Goal: Task Accomplishment & Management: Use online tool/utility

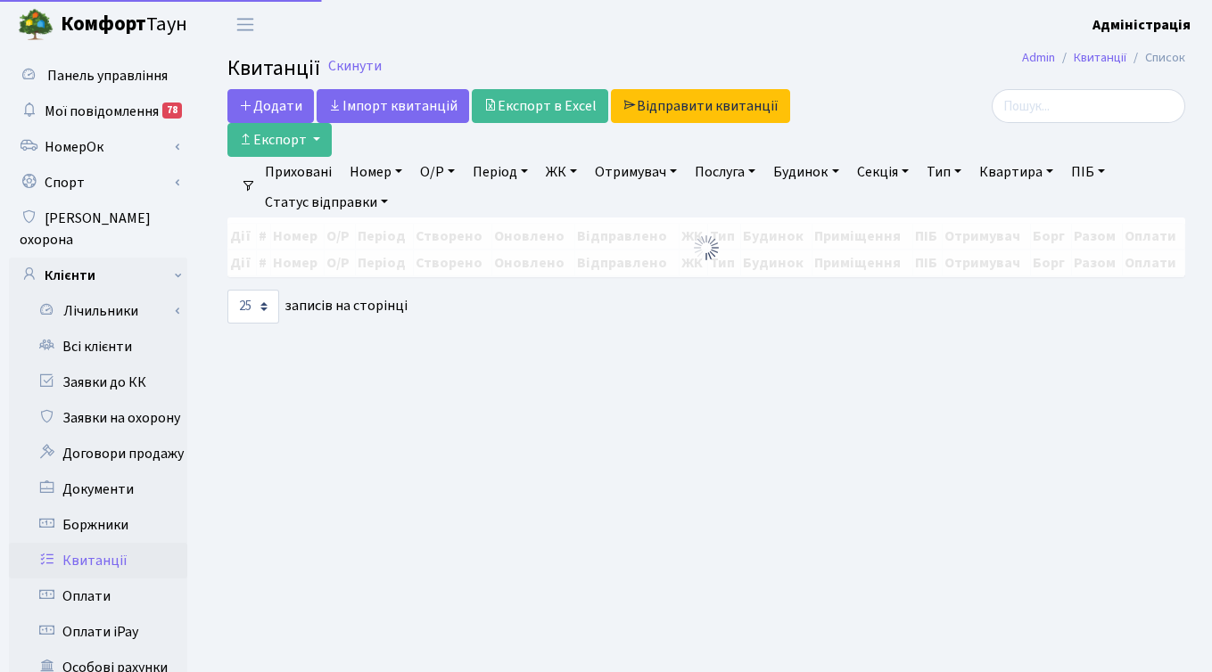
select select "25"
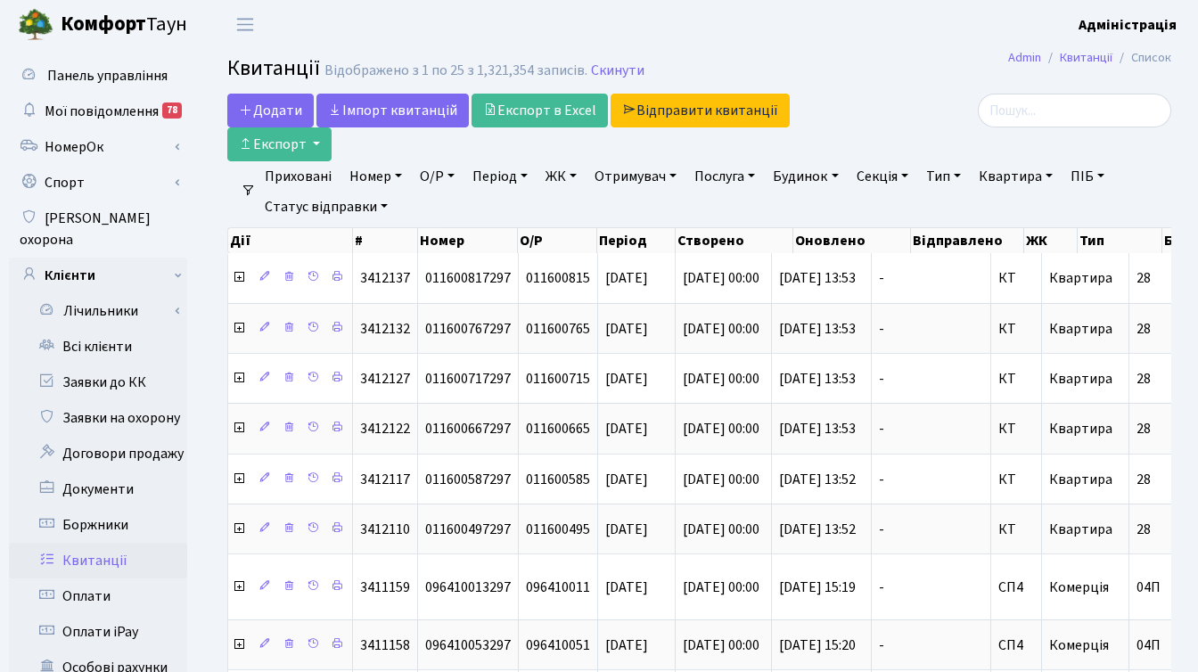
click at [556, 178] on link "ЖК" at bounding box center [561, 176] width 45 height 30
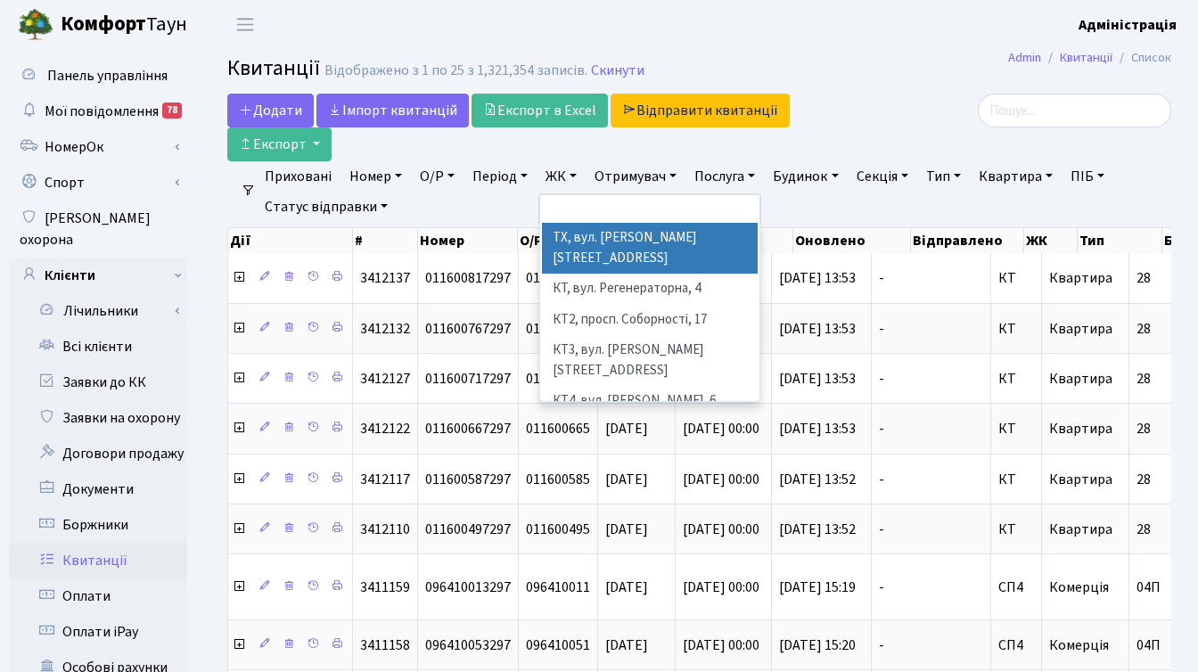
click at [489, 176] on link "Період" at bounding box center [500, 176] width 70 height 30
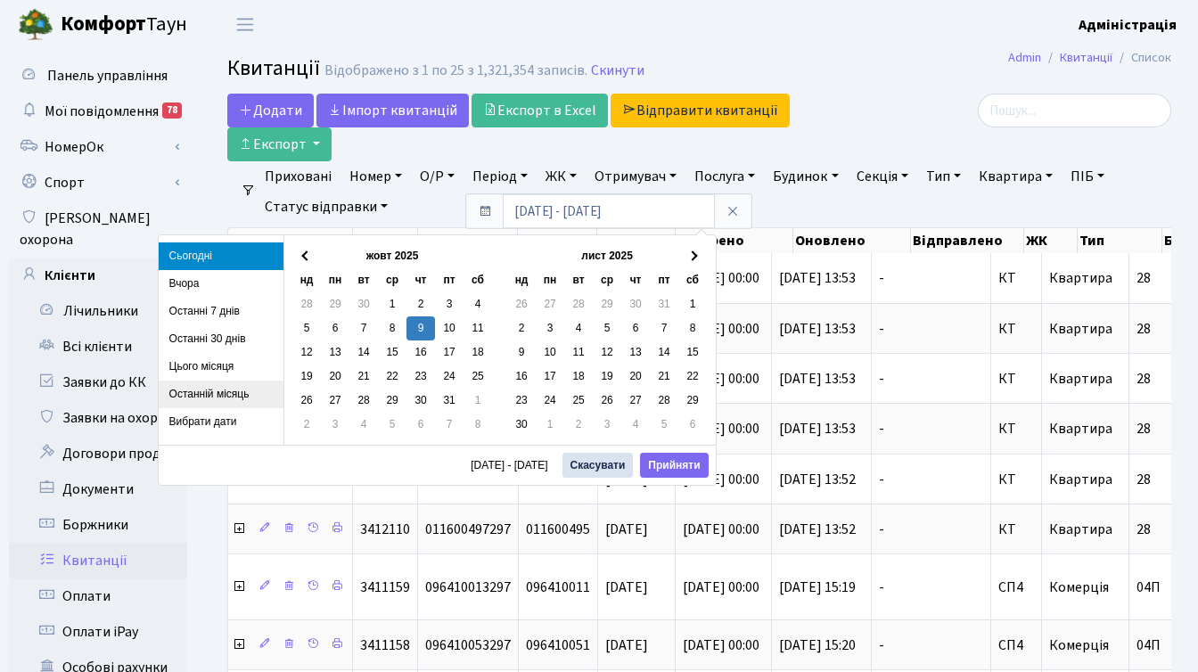
click at [195, 389] on li "Останній місяць" at bounding box center [221, 395] width 125 height 28
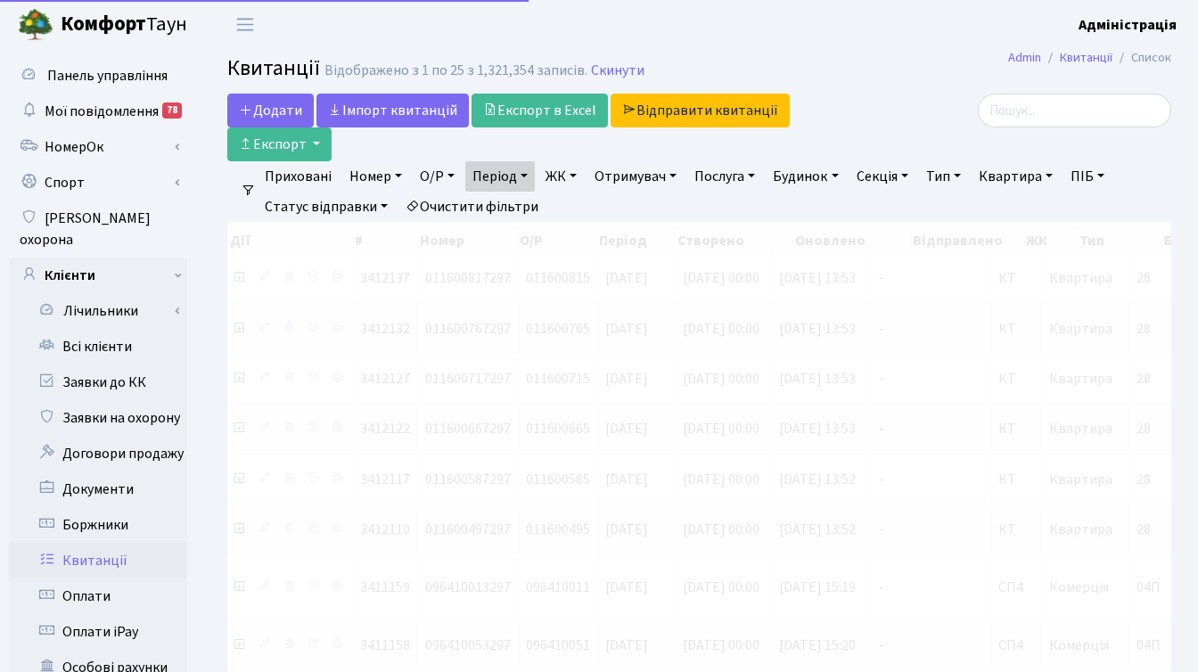
click at [561, 169] on link "ЖК" at bounding box center [561, 176] width 45 height 30
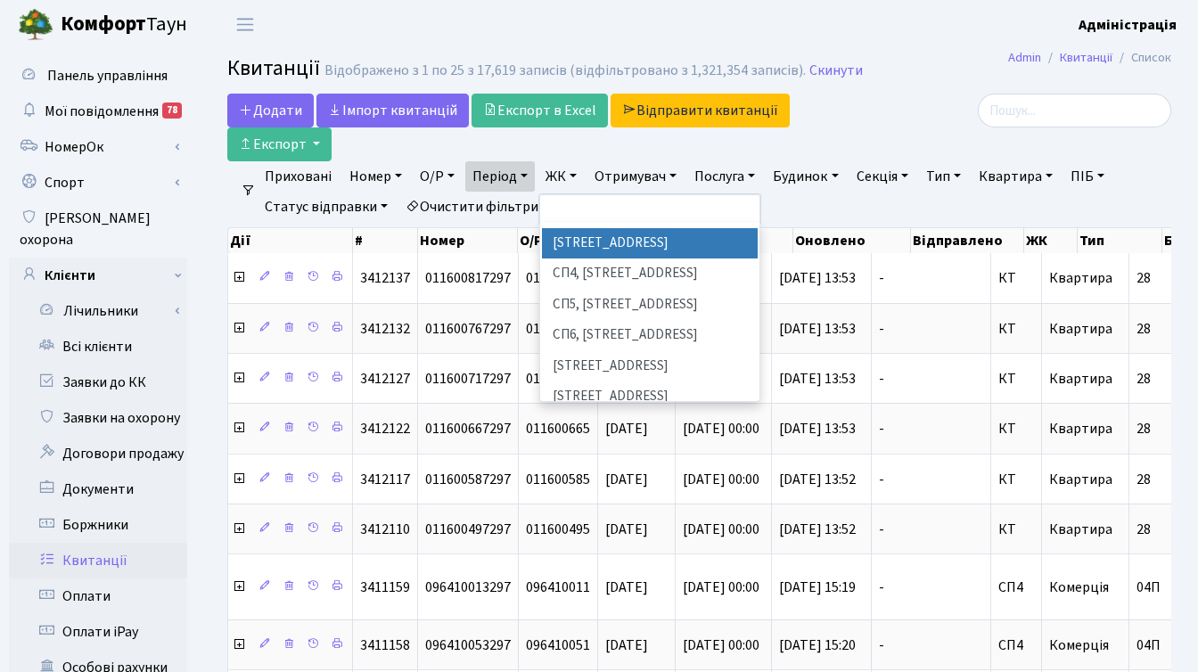
scroll to position [421, 0]
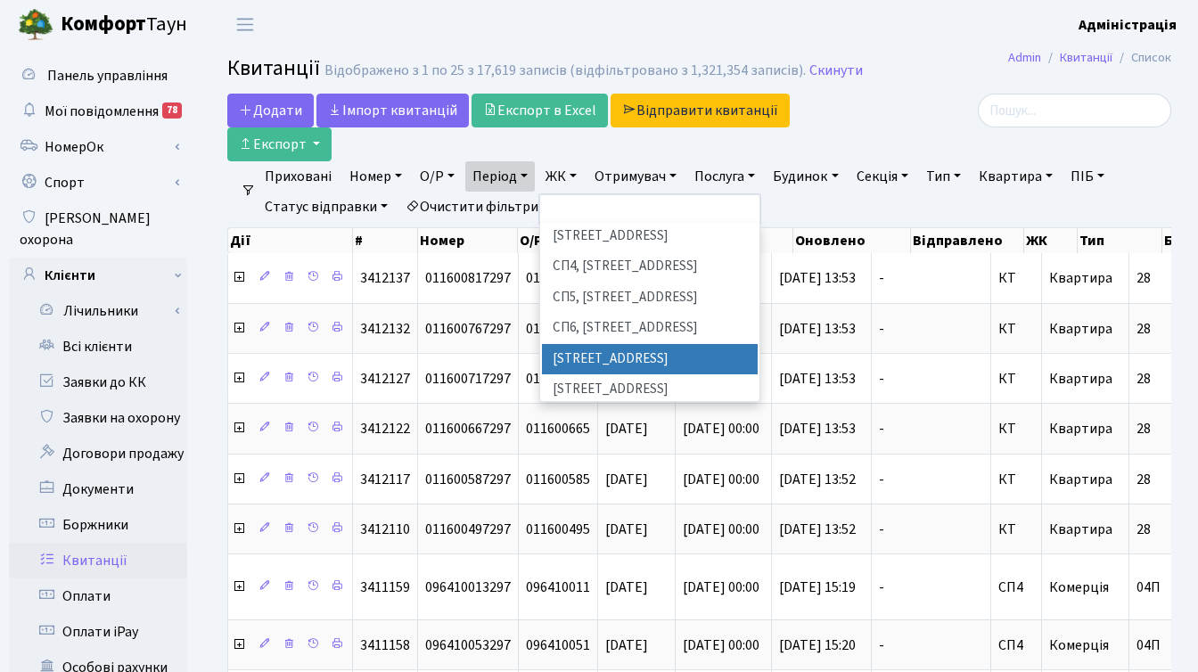
click at [644, 344] on li "[STREET_ADDRESS]" at bounding box center [650, 359] width 216 height 31
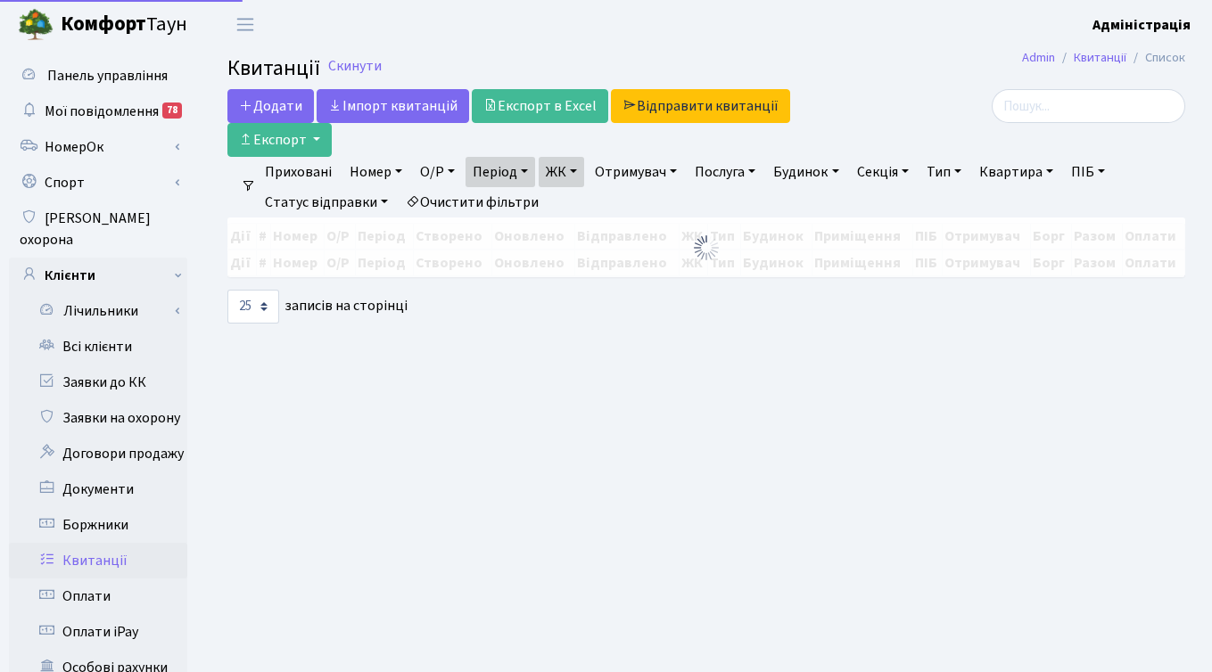
select select "25"
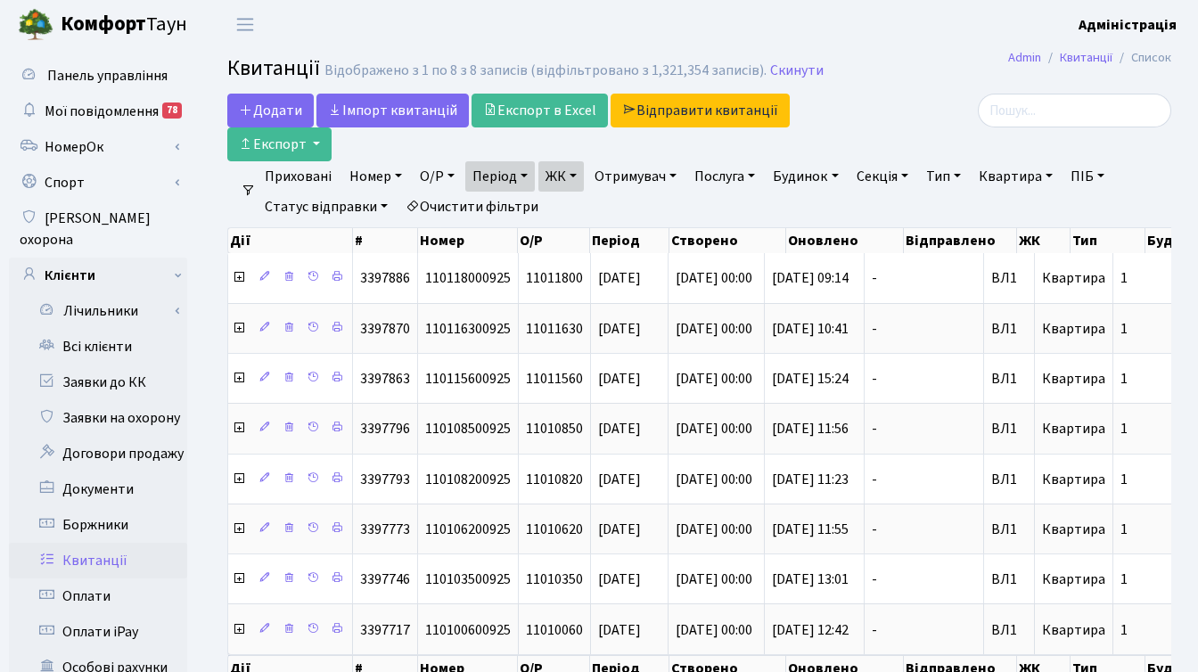
click at [866, 108] on div at bounding box center [1023, 128] width 324 height 68
click at [576, 177] on link "ЖК" at bounding box center [561, 176] width 45 height 30
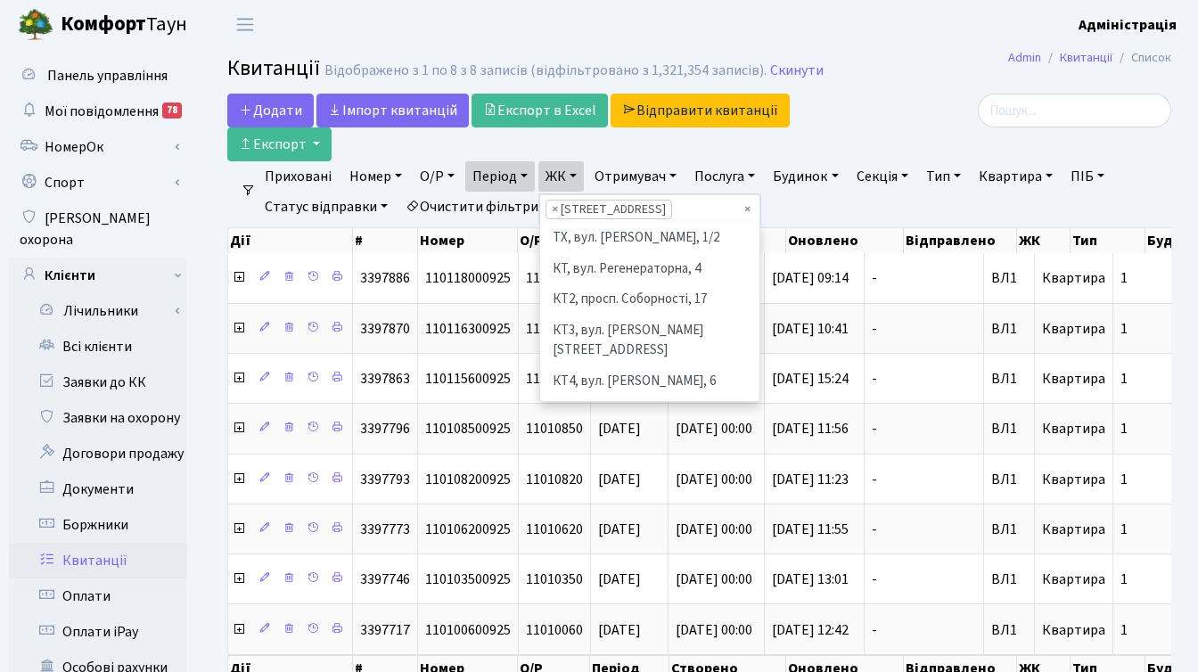
scroll to position [400, 0]
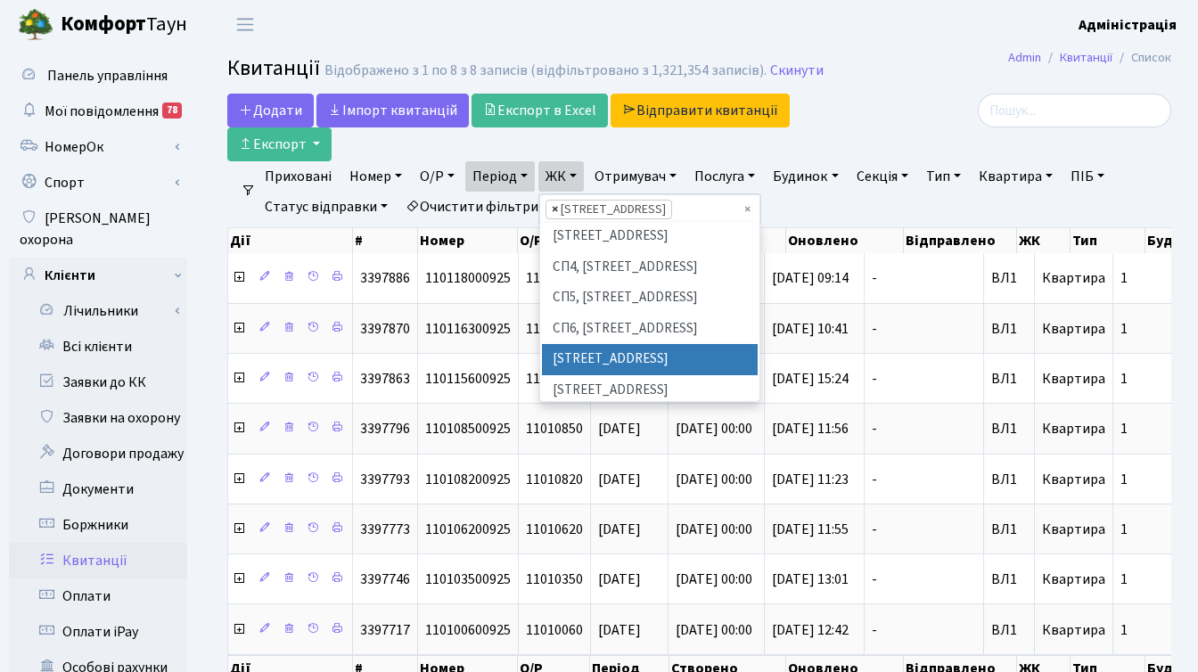
click at [556, 210] on span "×" at bounding box center [555, 210] width 6 height 18
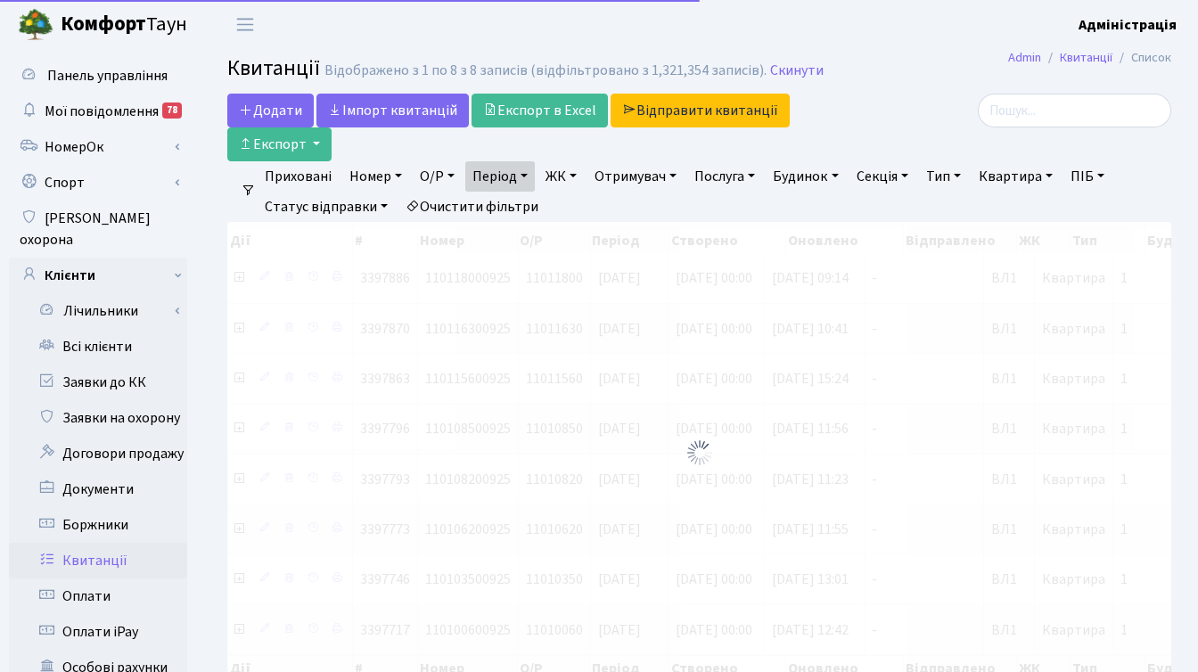
click at [566, 169] on link "ЖК" at bounding box center [561, 176] width 45 height 30
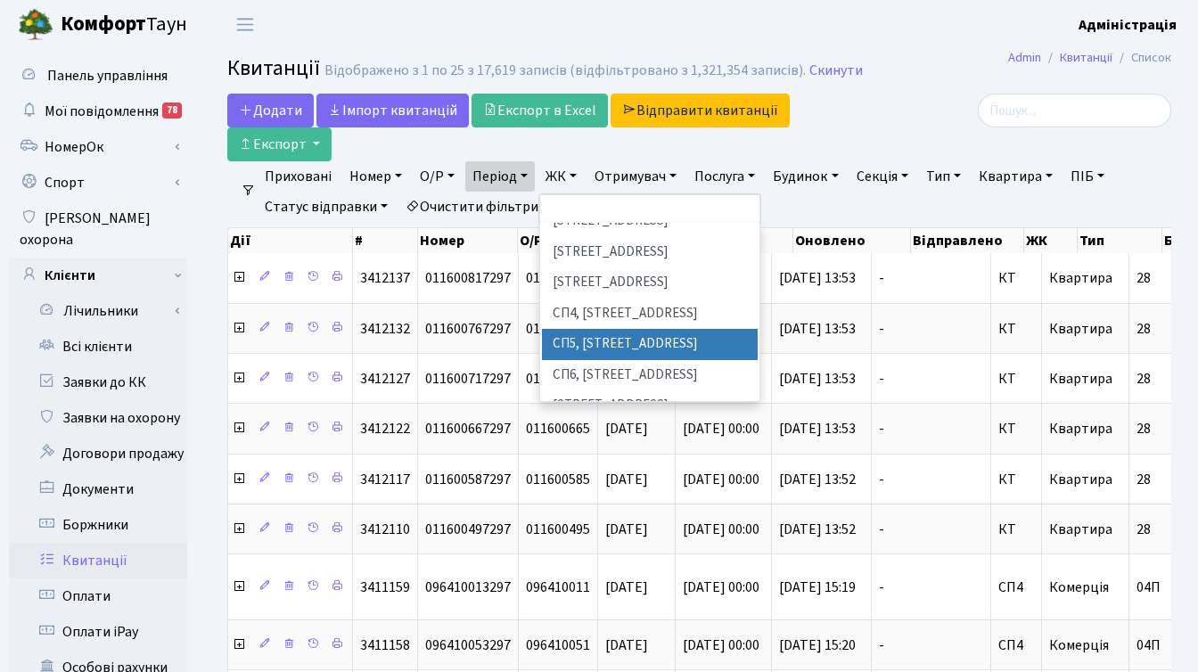
scroll to position [374, 0]
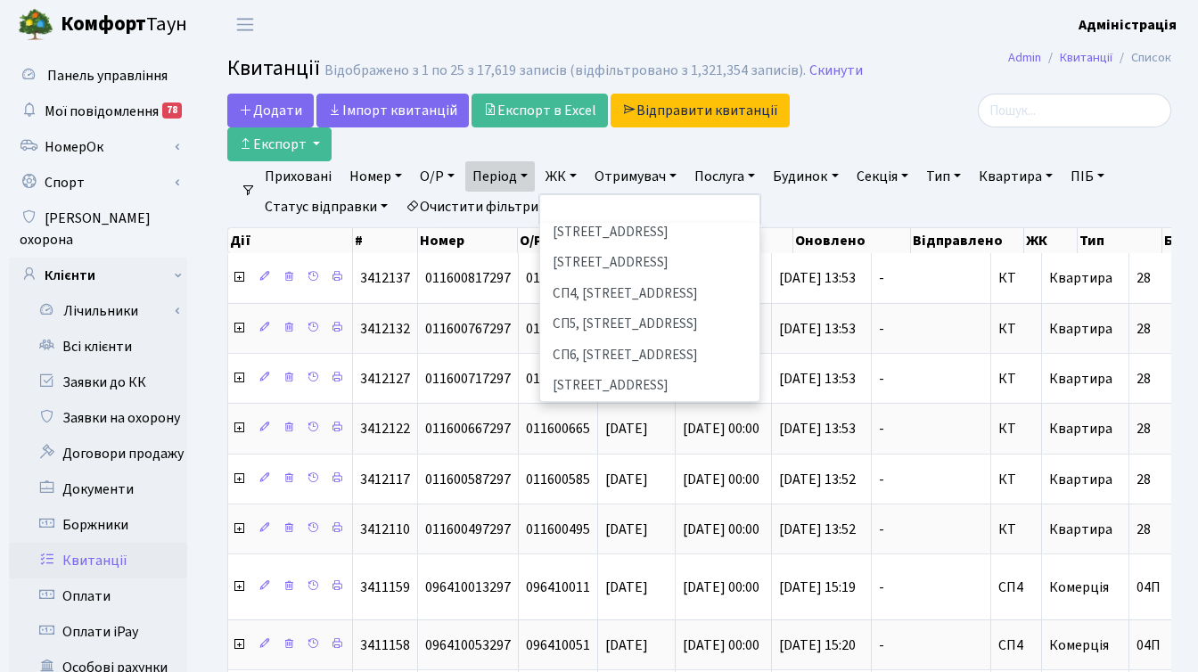
click at [619, 402] on li "[STREET_ADDRESS]" at bounding box center [650, 417] width 216 height 31
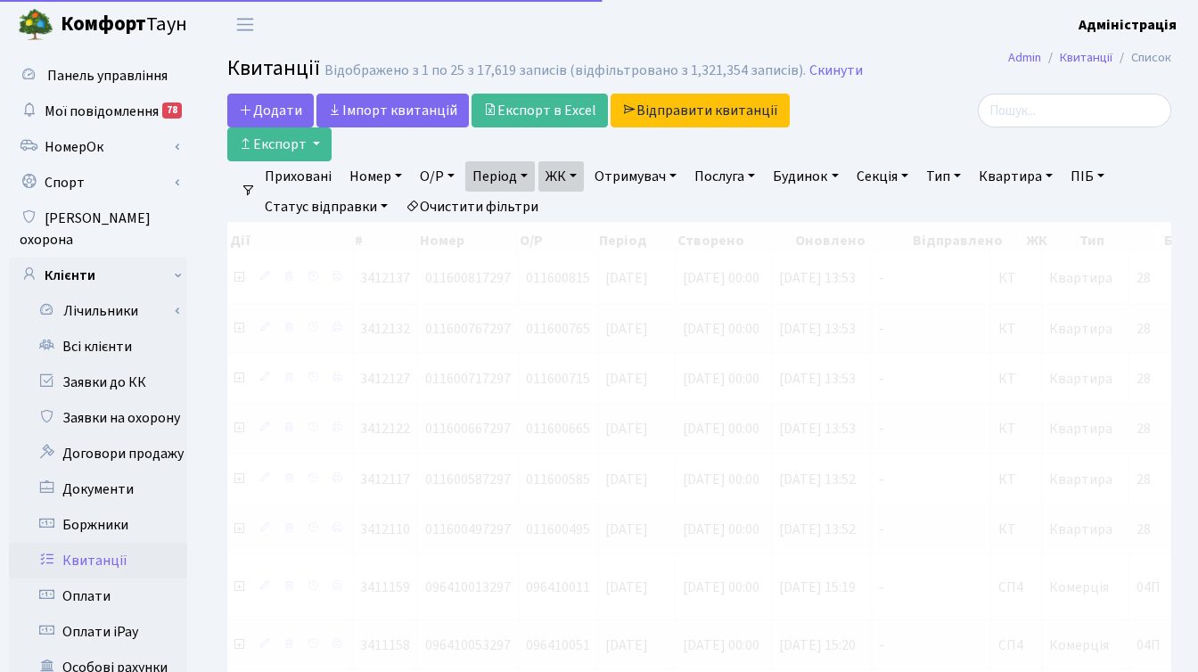
click at [863, 119] on div at bounding box center [1023, 128] width 324 height 68
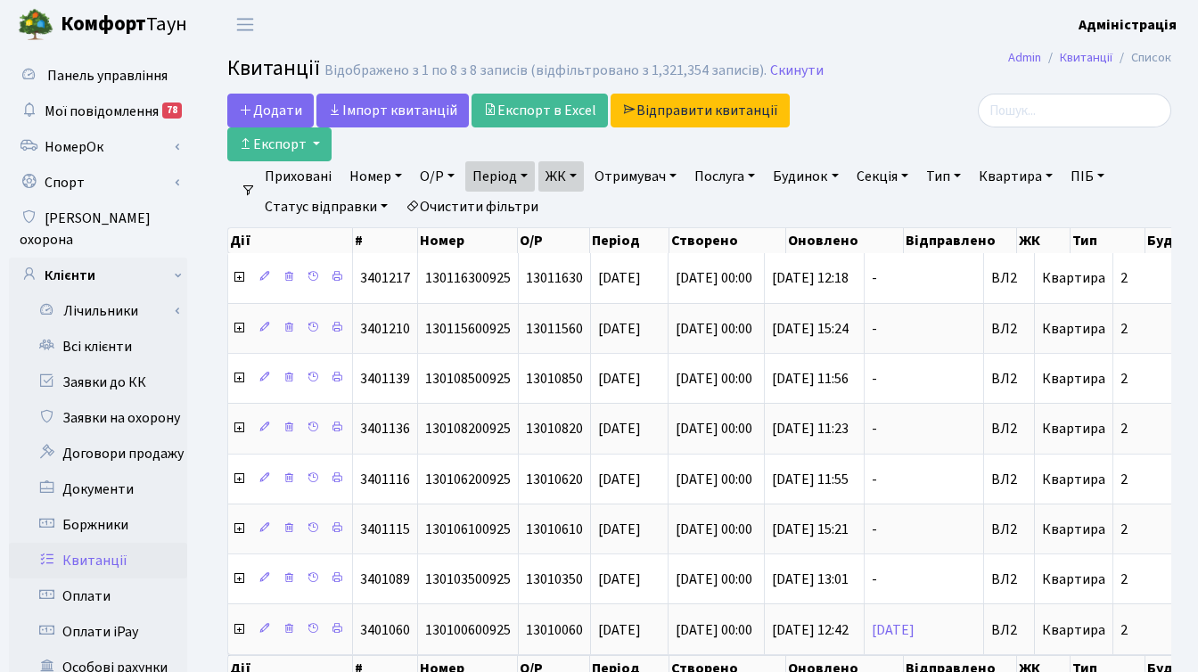
click at [932, 119] on div at bounding box center [1023, 111] width 297 height 34
click at [916, 95] on div at bounding box center [1023, 111] width 297 height 34
click at [580, 175] on link "ЖК" at bounding box center [561, 176] width 45 height 30
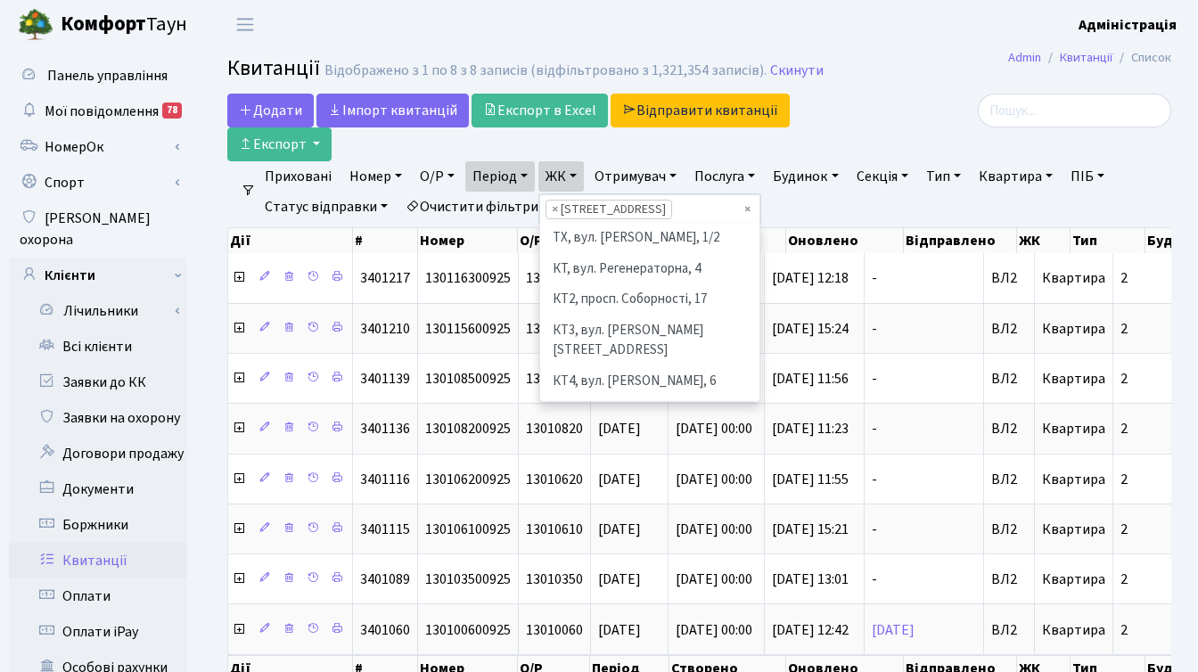
scroll to position [462, 0]
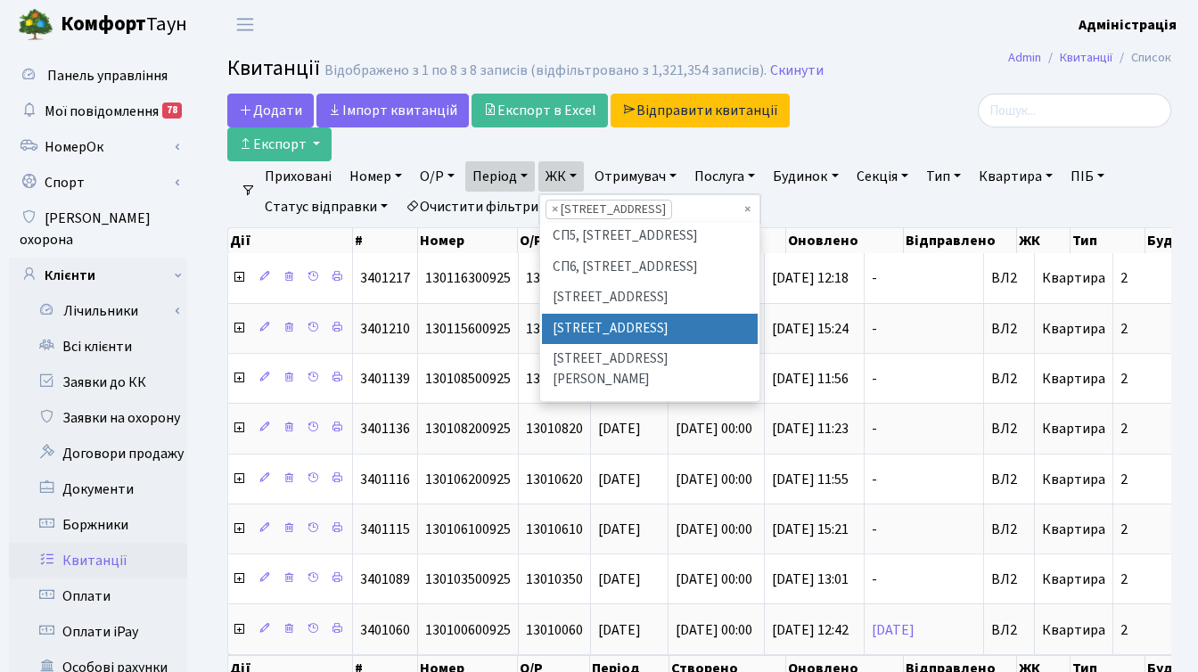
click at [579, 175] on link "ЖК" at bounding box center [561, 176] width 45 height 30
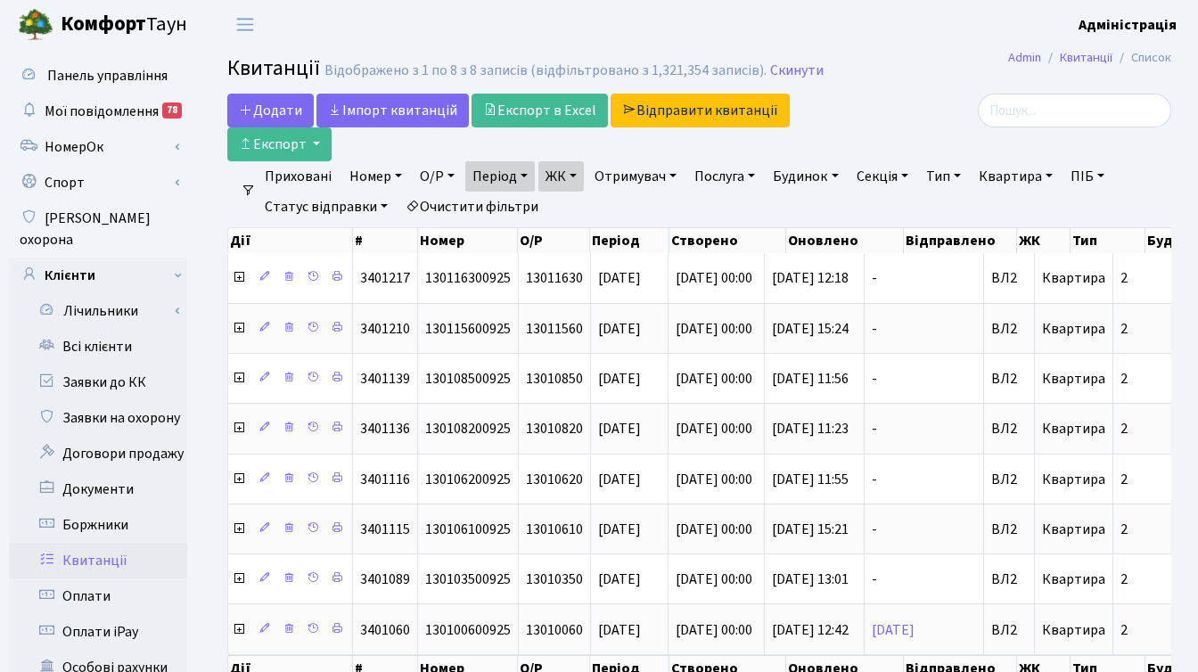
click at [835, 127] on div "Додати Iмпорт квитанцій Експорт в Excel Відправити квитанції Експорт" at bounding box center [537, 128] width 621 height 68
click at [527, 176] on link "Період" at bounding box center [500, 176] width 70 height 30
click at [628, 210] on ul "Приховані Номер О/Р Період 01.09.2025 - 30.09.2025 ЖК ТХ, вул. Ділова, 1/2 КТ, …" at bounding box center [706, 191] width 901 height 61
click at [896, 114] on div at bounding box center [1023, 111] width 297 height 34
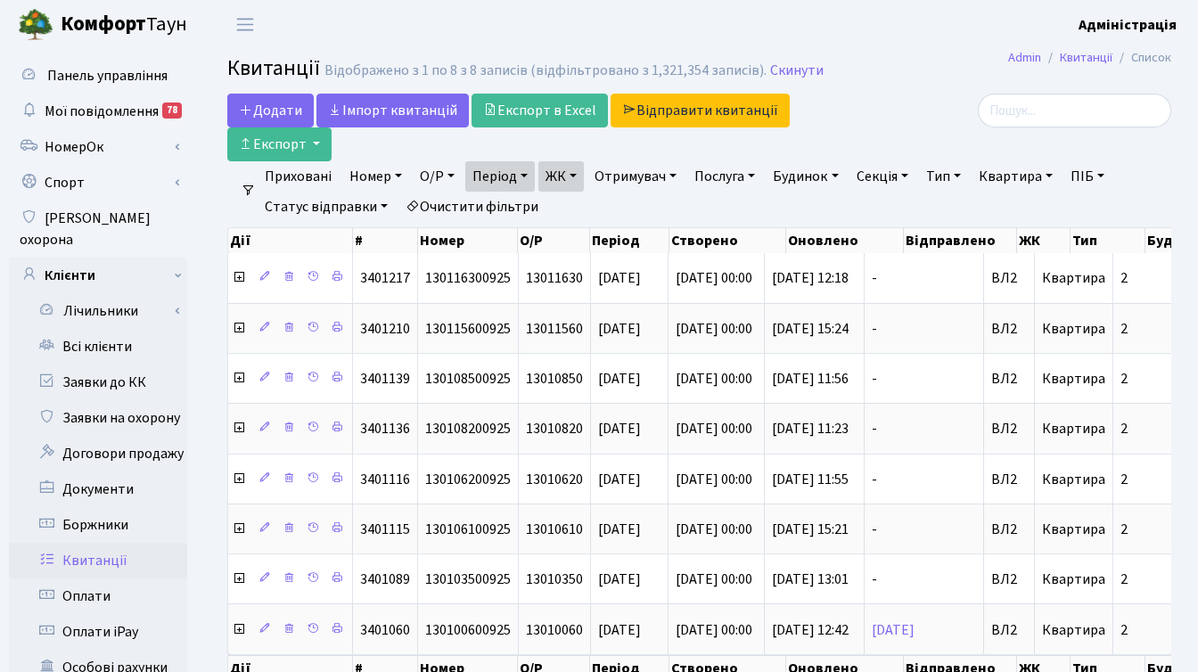
click at [575, 177] on link "ЖК" at bounding box center [561, 176] width 45 height 30
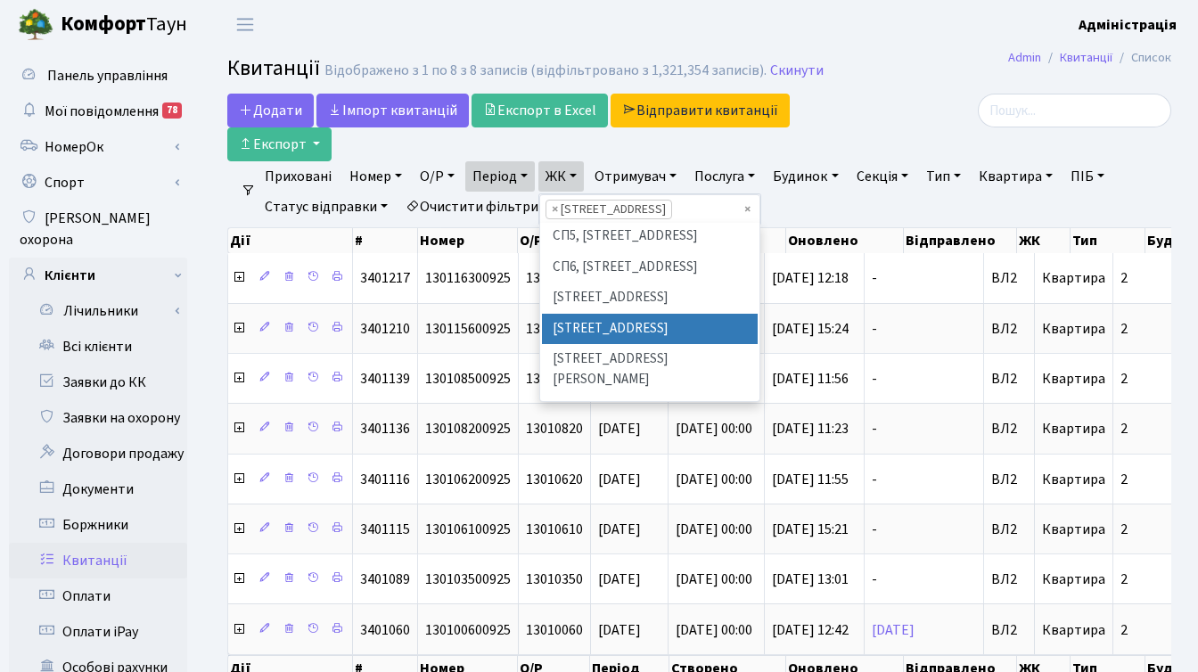
click at [857, 122] on div "Додати Iмпорт квитанцій Експорт в Excel Відправити квитанції Експорт" at bounding box center [537, 128] width 647 height 68
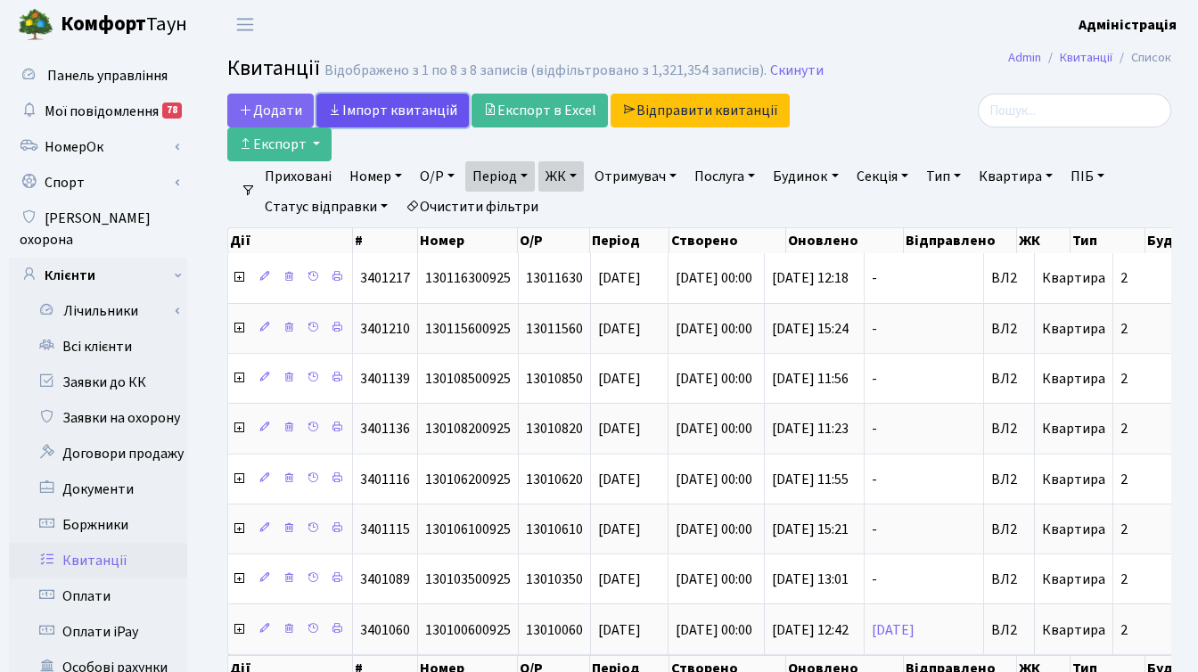
click at [366, 103] on link "Iмпорт квитанцій" at bounding box center [393, 111] width 152 height 34
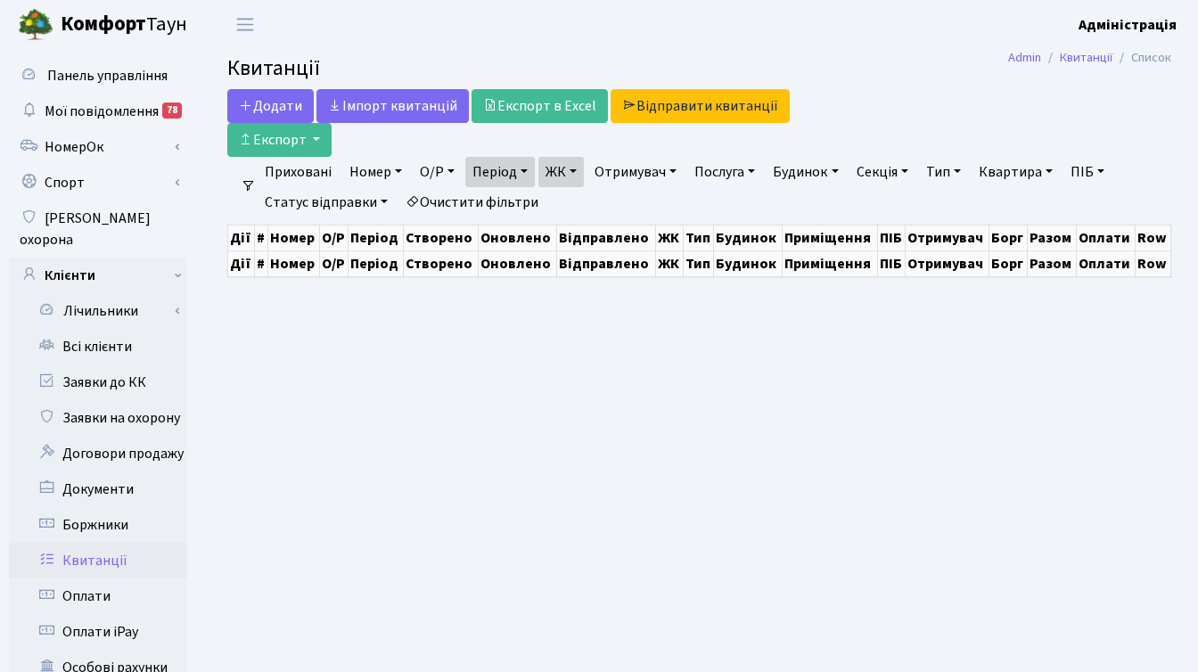
select select "25"
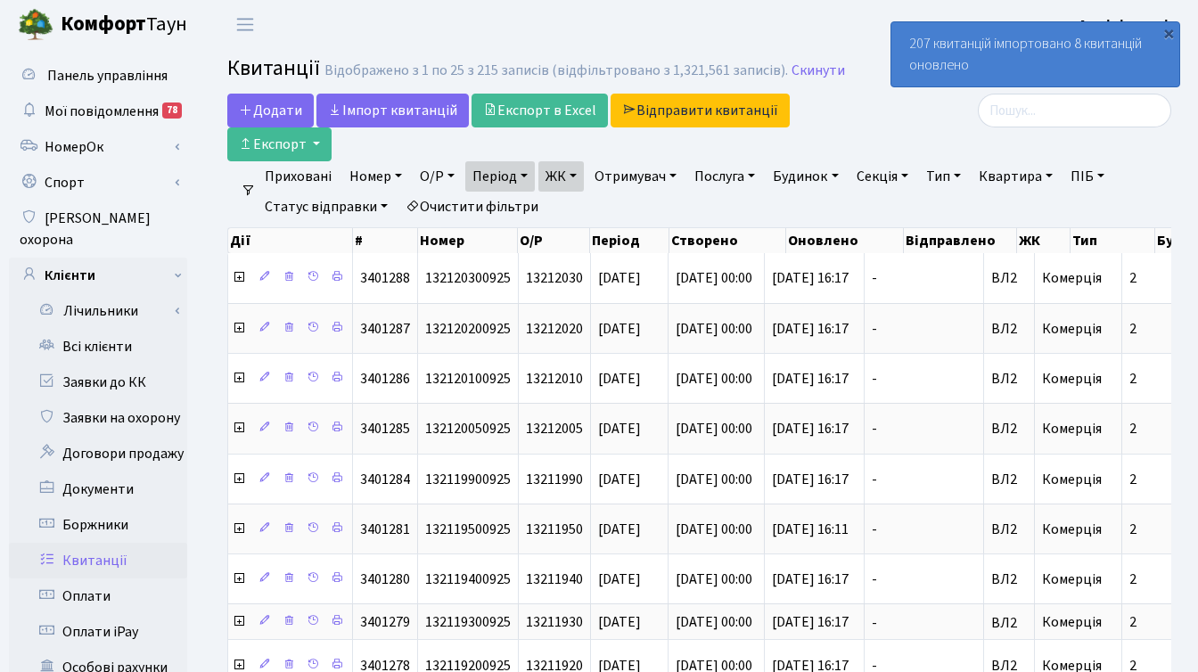
click at [865, 135] on div at bounding box center [1023, 128] width 324 height 68
click at [1168, 32] on div "×" at bounding box center [1169, 33] width 18 height 18
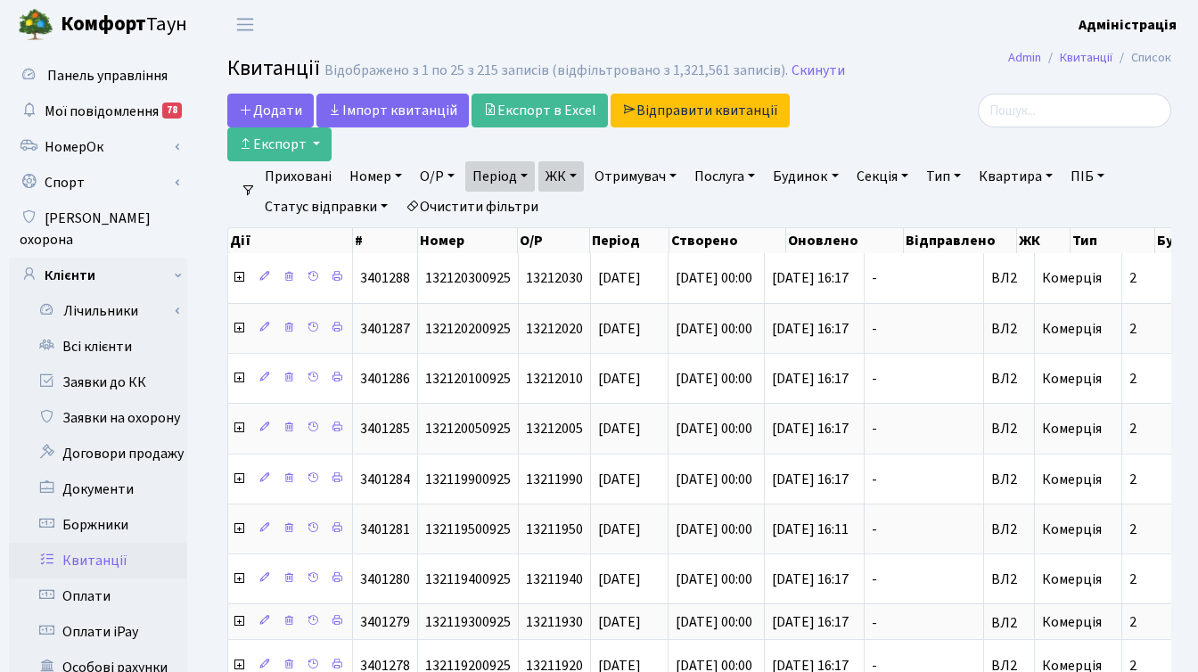
click at [610, 37] on header "[PERSON_NAME] Адміністрація Мій обліковий запис Вийти" at bounding box center [599, 24] width 1198 height 49
click at [580, 177] on link "ЖК" at bounding box center [561, 176] width 45 height 30
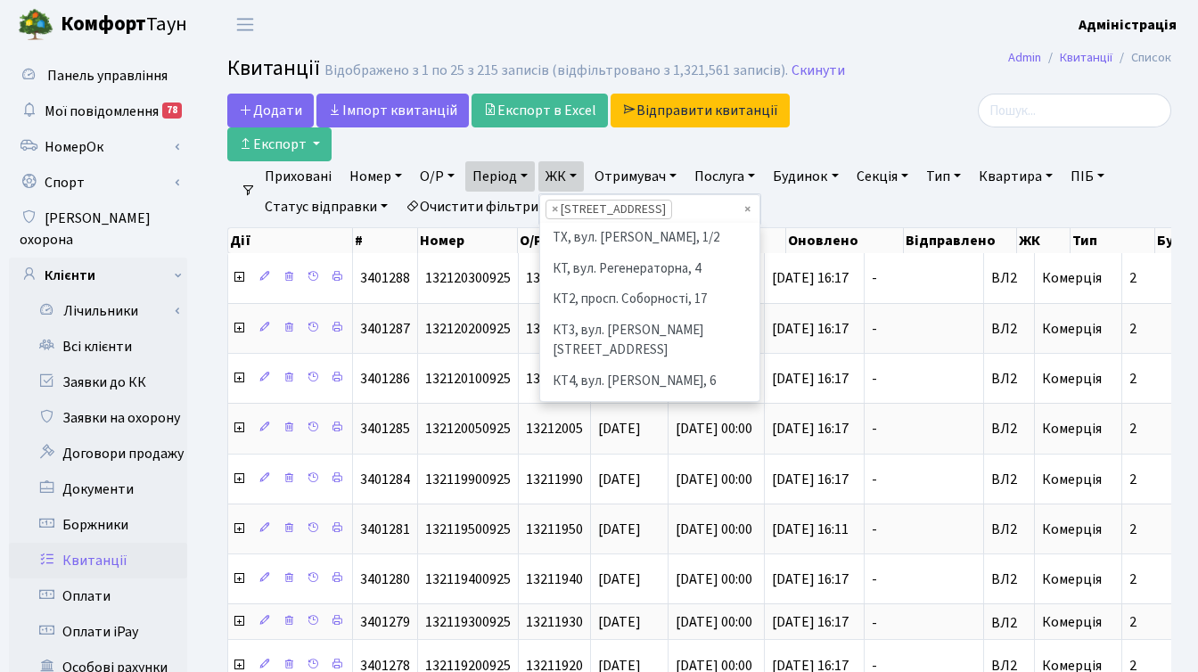
scroll to position [431, 0]
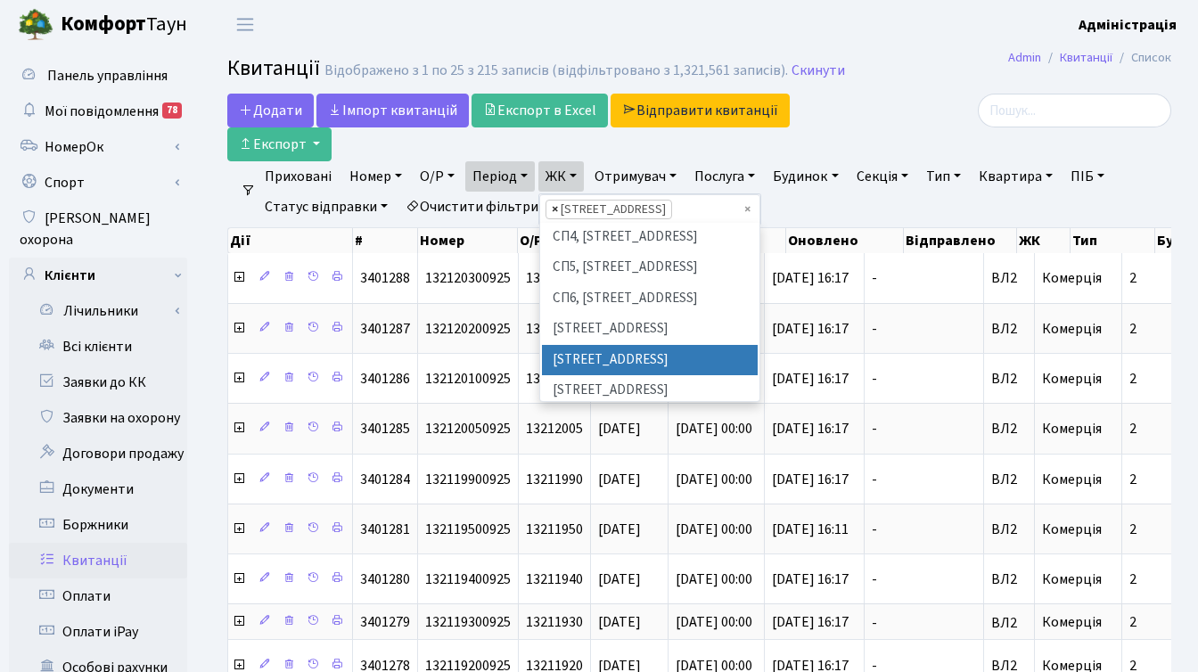
click at [558, 208] on span "×" at bounding box center [555, 210] width 6 height 18
select select
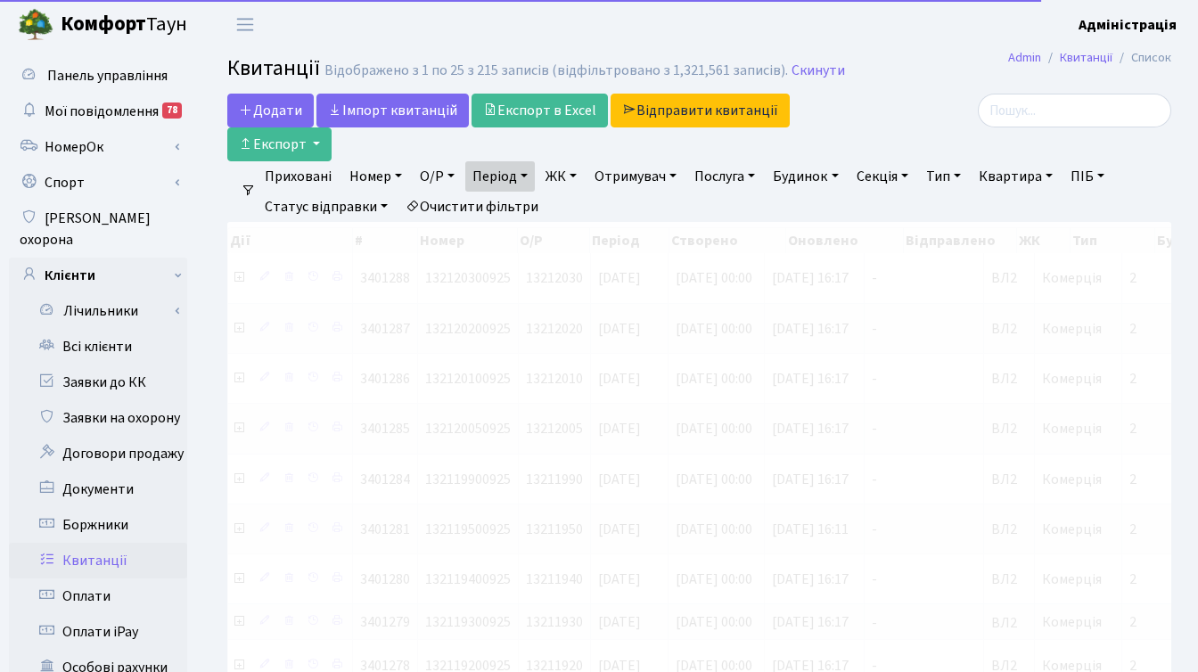
click at [565, 174] on link "ЖК" at bounding box center [561, 176] width 45 height 30
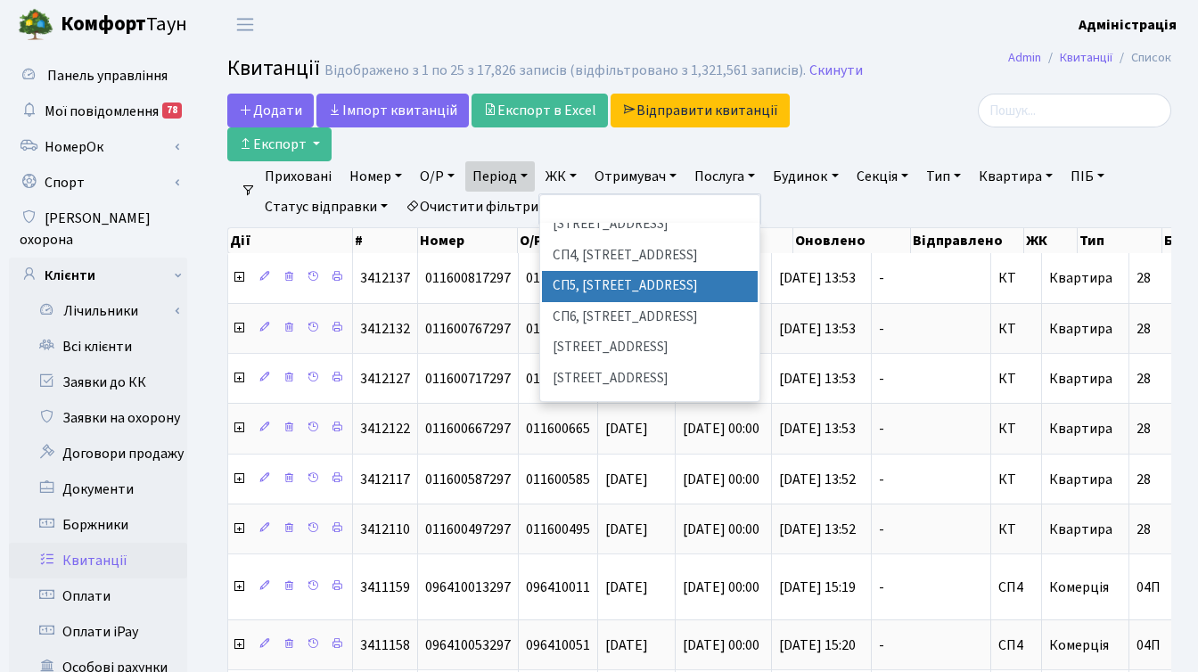
scroll to position [413, 0]
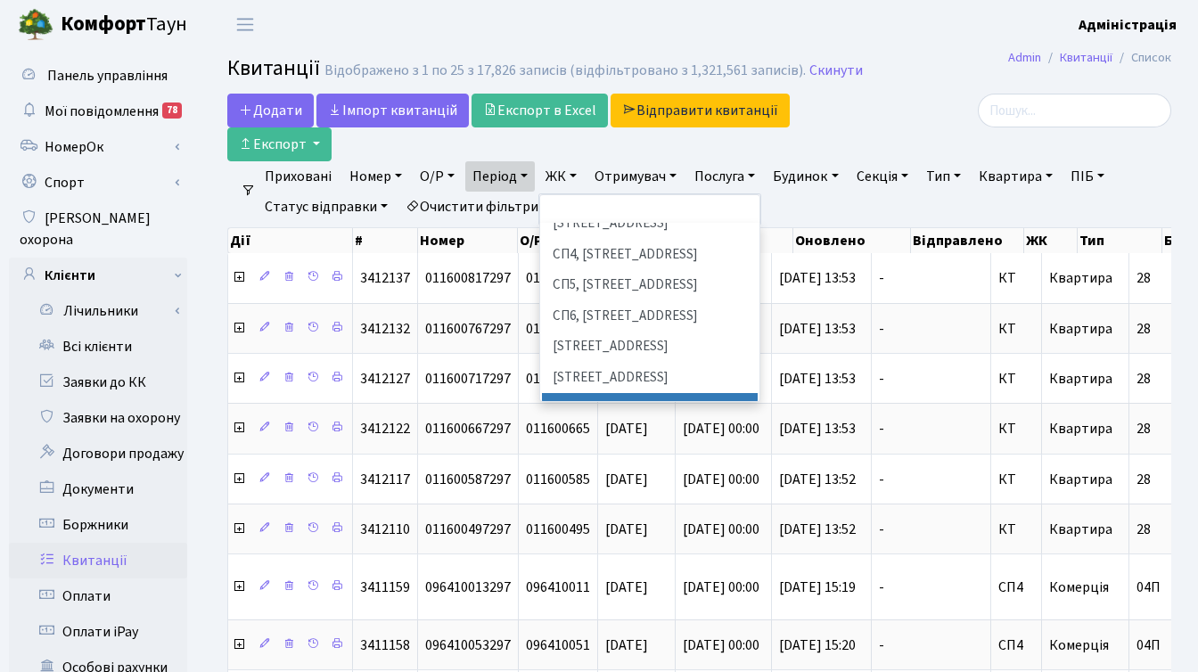
click at [604, 393] on li "[STREET_ADDRESS][PERSON_NAME]" at bounding box center [650, 418] width 216 height 51
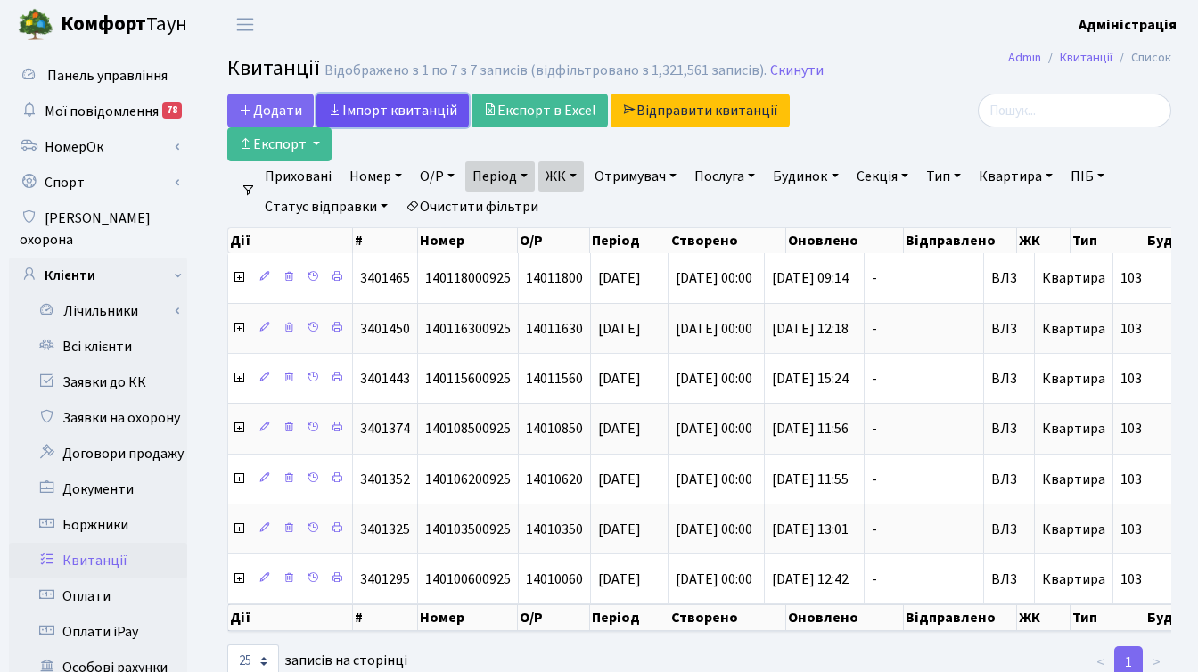
click at [399, 113] on link "Iмпорт квитанцій" at bounding box center [393, 111] width 152 height 34
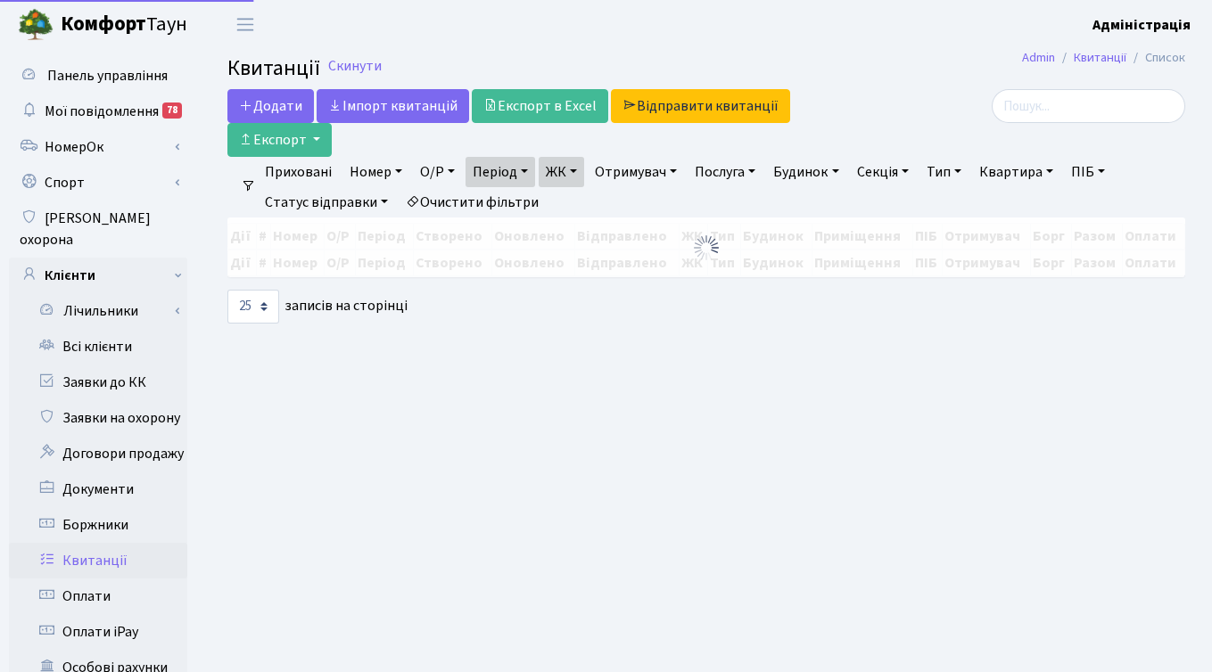
select select "25"
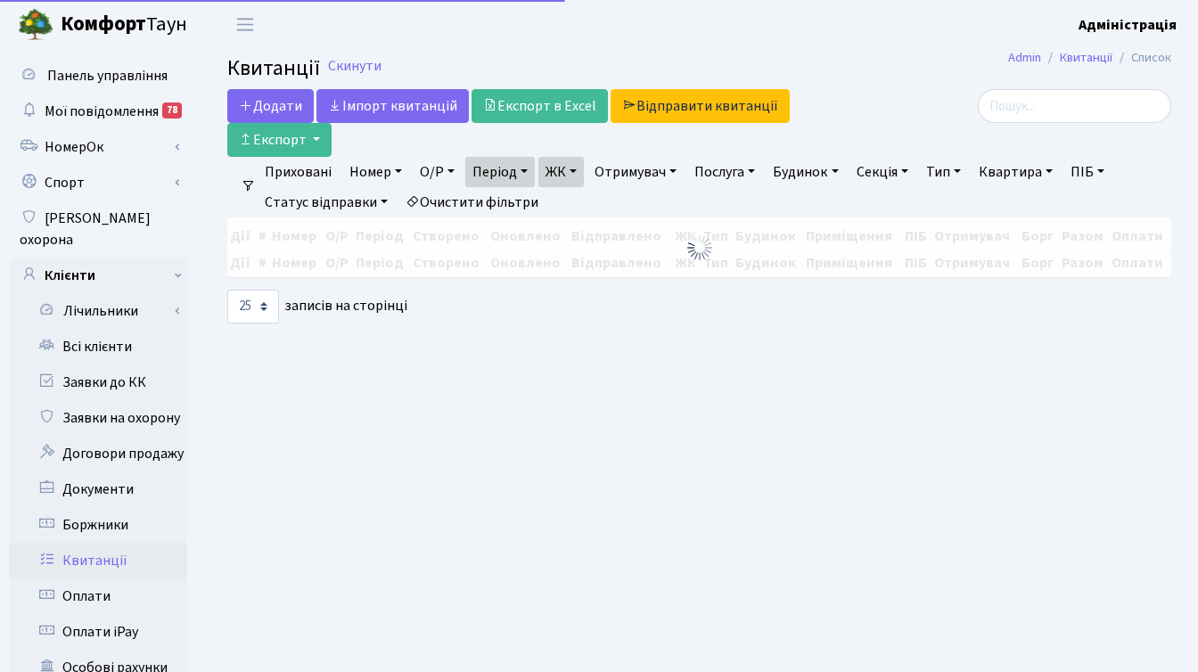
select select "25"
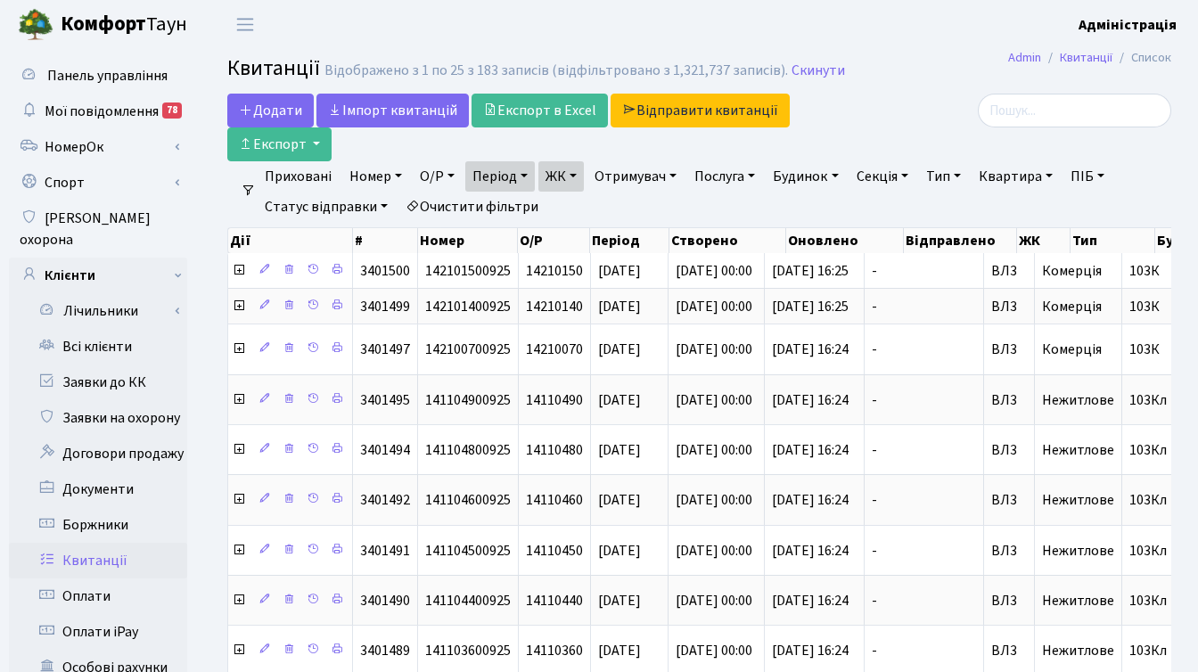
click at [579, 175] on link "ЖК" at bounding box center [561, 176] width 45 height 30
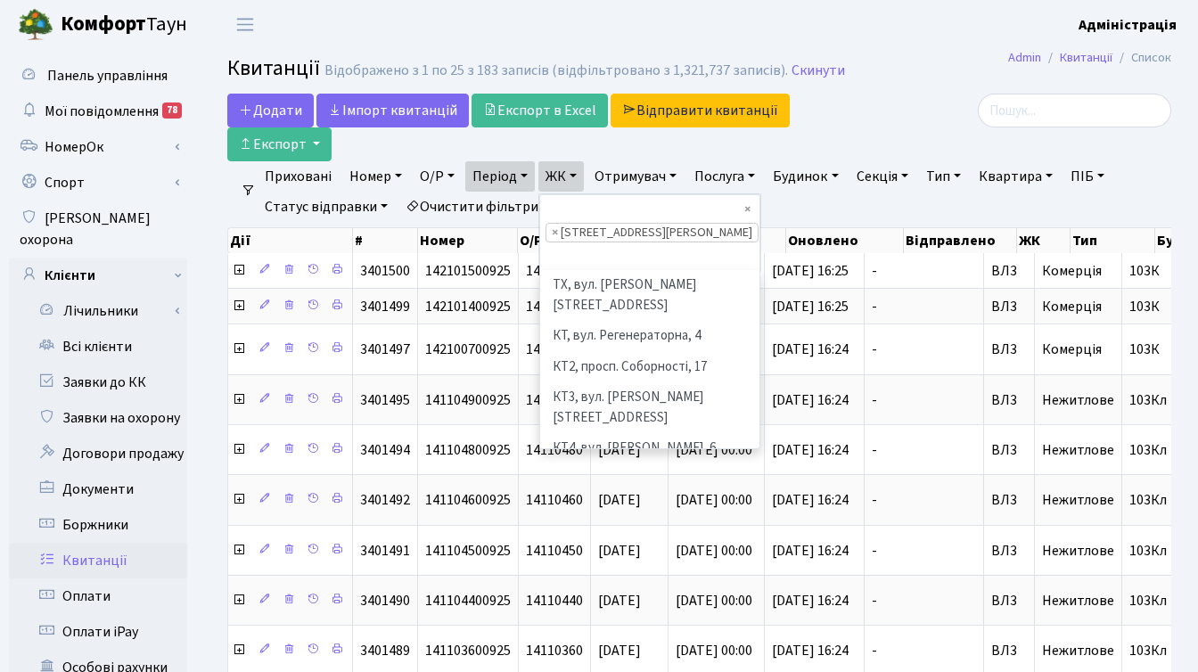
scroll to position [462, 0]
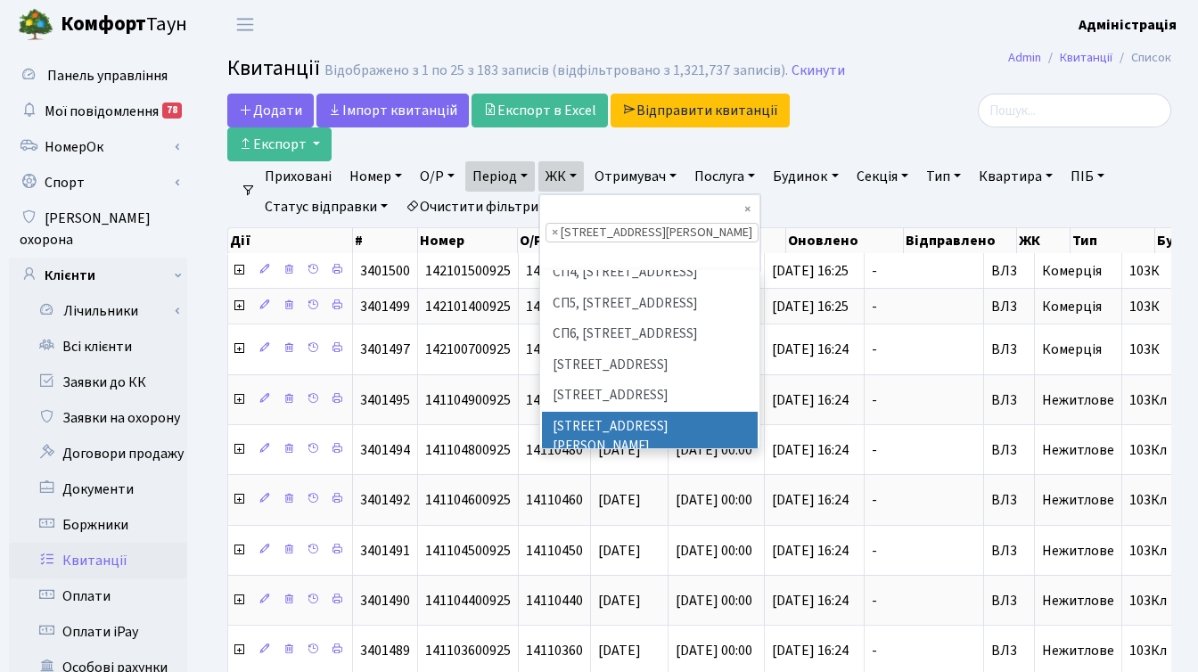
click at [865, 142] on div at bounding box center [1023, 128] width 324 height 68
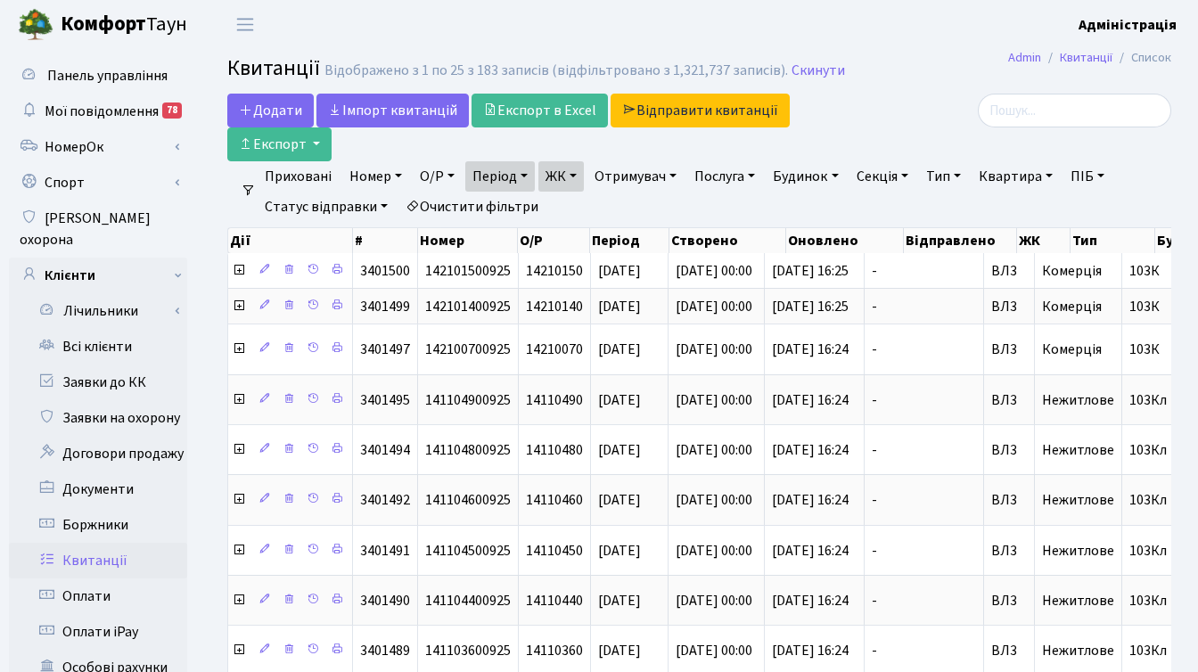
click at [948, 130] on div at bounding box center [1023, 128] width 324 height 68
click at [892, 136] on div at bounding box center [1023, 128] width 324 height 68
click at [581, 174] on link "ЖК" at bounding box center [561, 176] width 45 height 30
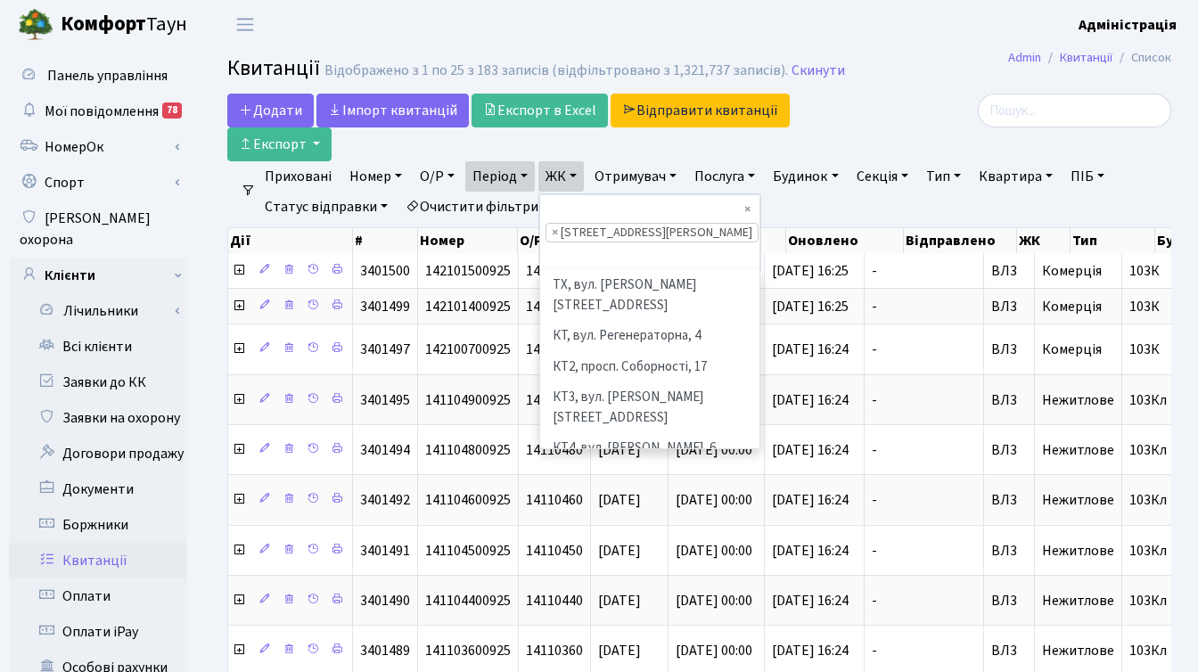
scroll to position [492, 0]
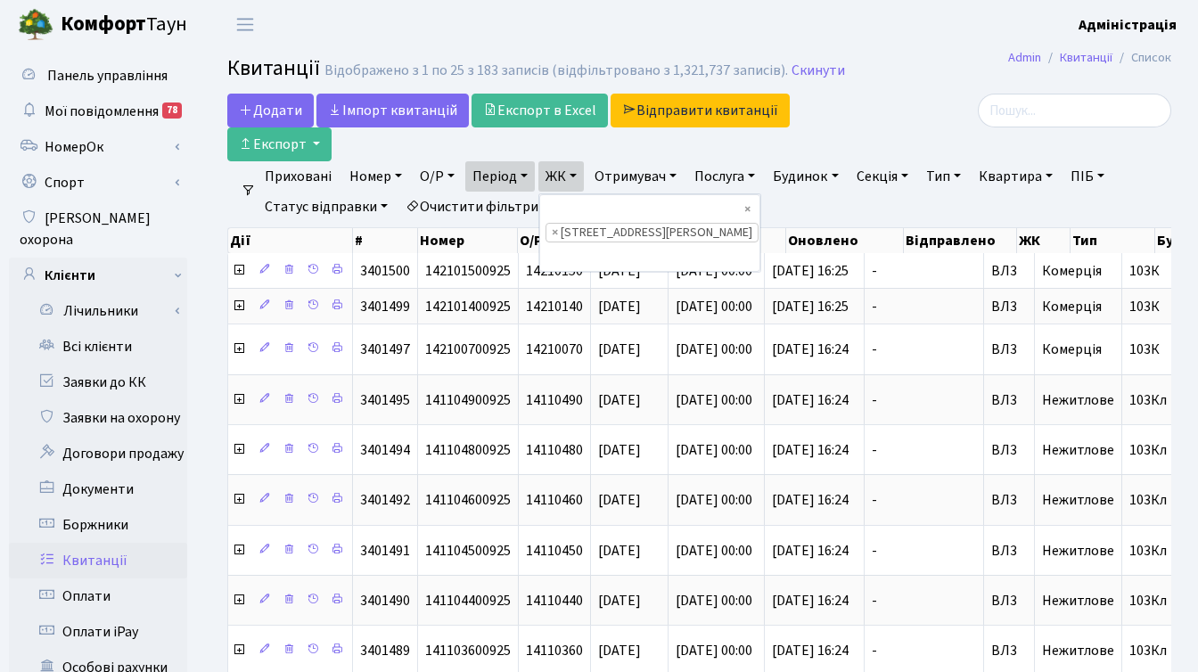
click at [891, 129] on div at bounding box center [1023, 128] width 324 height 68
click at [582, 173] on link "ЖК" at bounding box center [561, 176] width 45 height 30
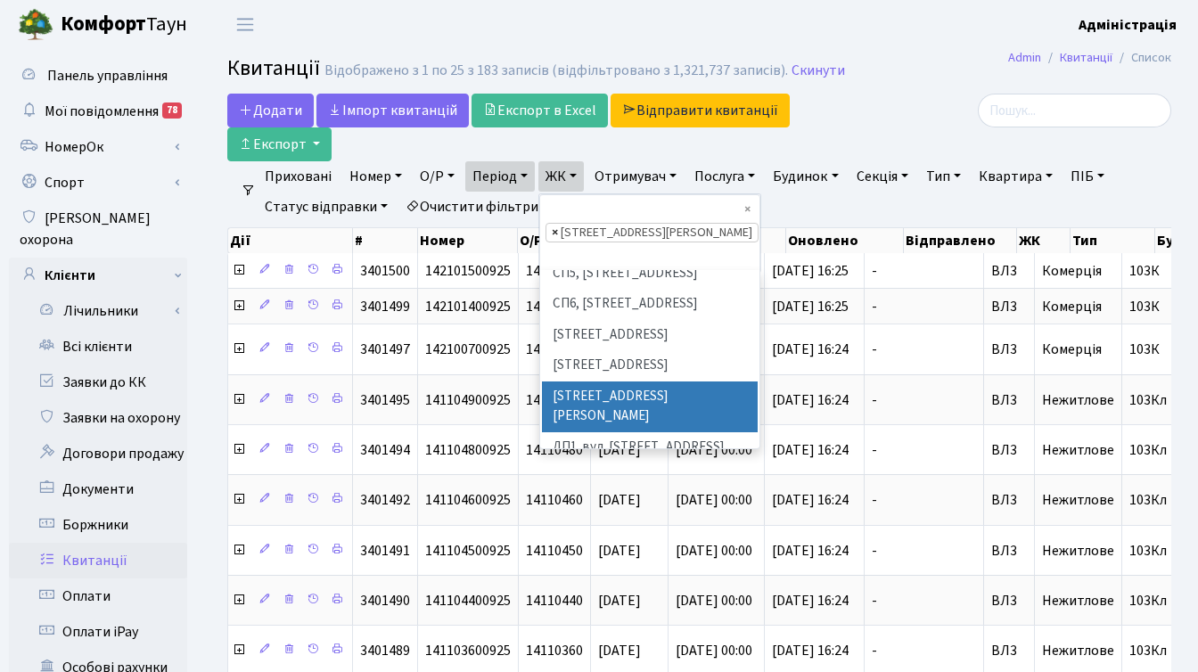
click at [558, 224] on span "×" at bounding box center [555, 233] width 6 height 18
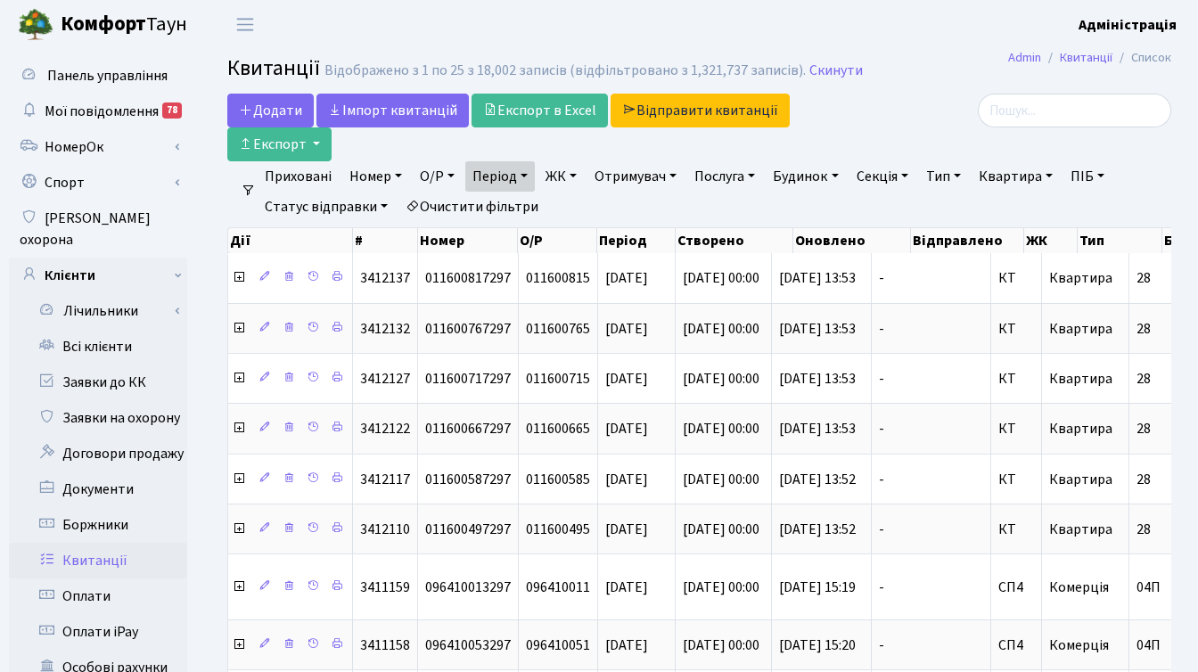
click at [906, 124] on div at bounding box center [1023, 111] width 297 height 34
click at [479, 206] on link "Очистити фільтри" at bounding box center [472, 207] width 147 height 30
click at [627, 175] on link "Отримувач" at bounding box center [636, 176] width 96 height 30
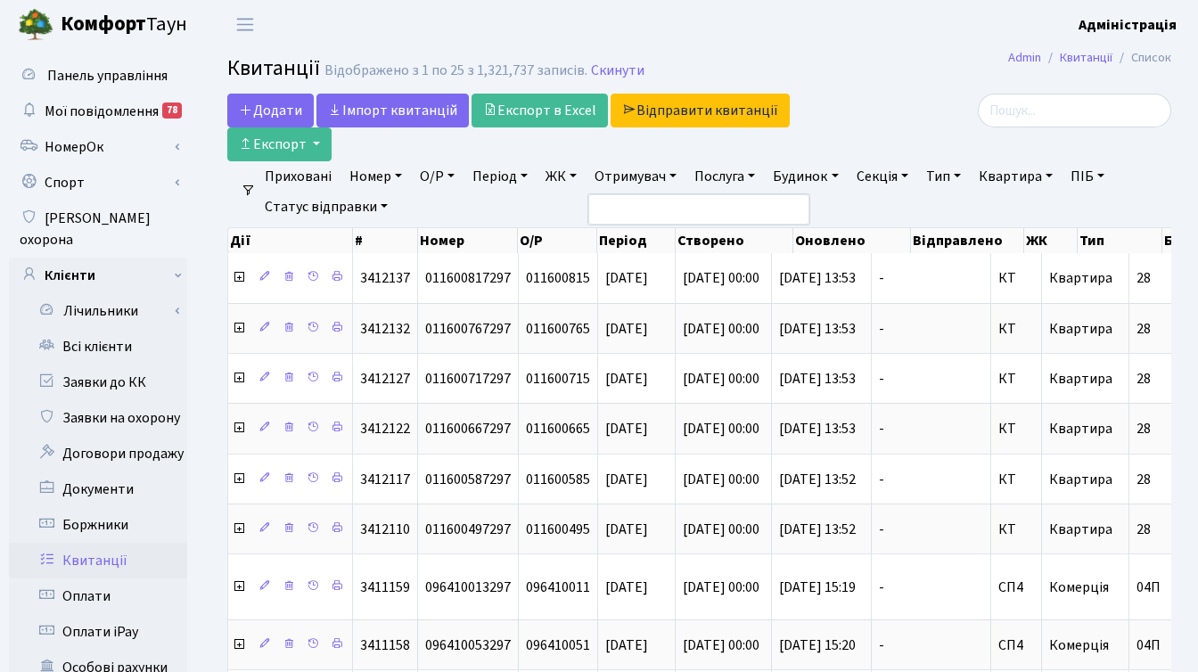
click at [890, 126] on div at bounding box center [1023, 111] width 297 height 34
click at [635, 179] on link "Отримувач" at bounding box center [636, 176] width 96 height 30
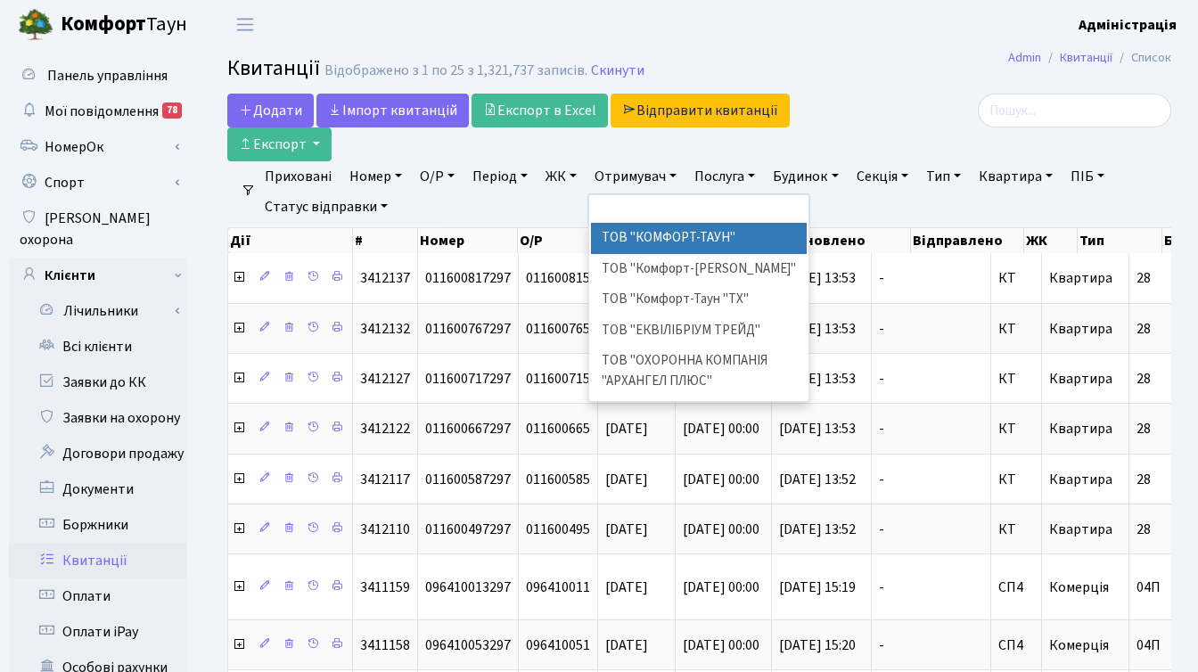
click at [901, 103] on div at bounding box center [1023, 111] width 297 height 34
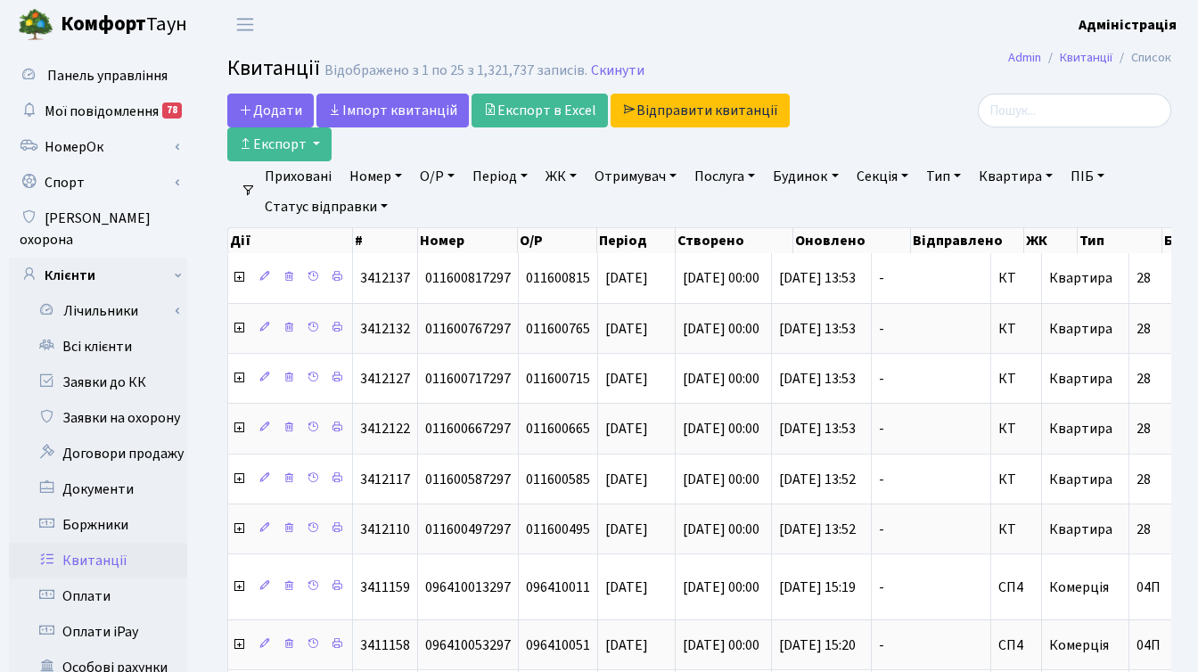
click at [646, 178] on link "Отримувач" at bounding box center [636, 176] width 96 height 30
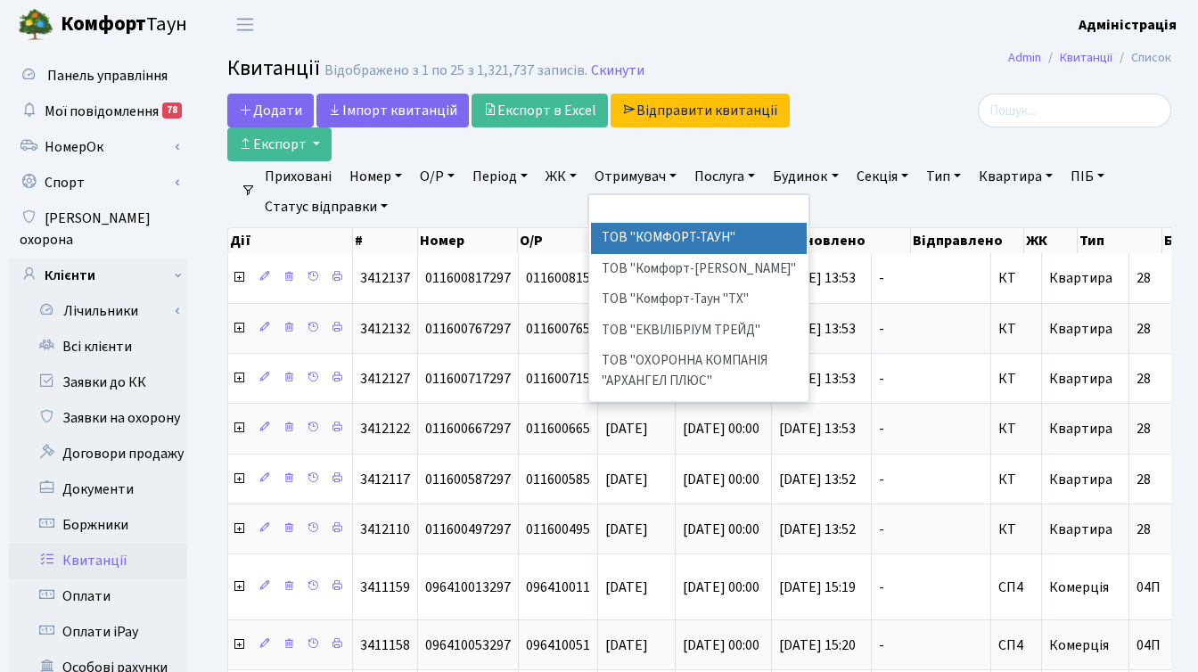
click at [938, 117] on div at bounding box center [1023, 111] width 297 height 34
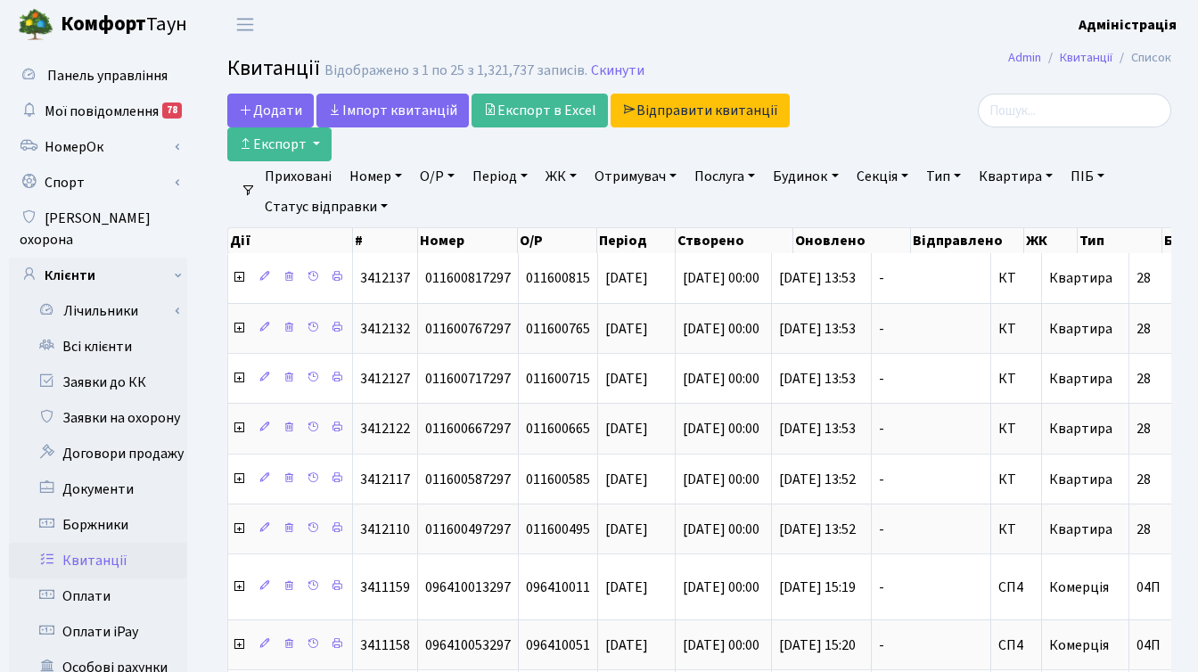
click at [641, 178] on link "Отримувач" at bounding box center [636, 176] width 96 height 30
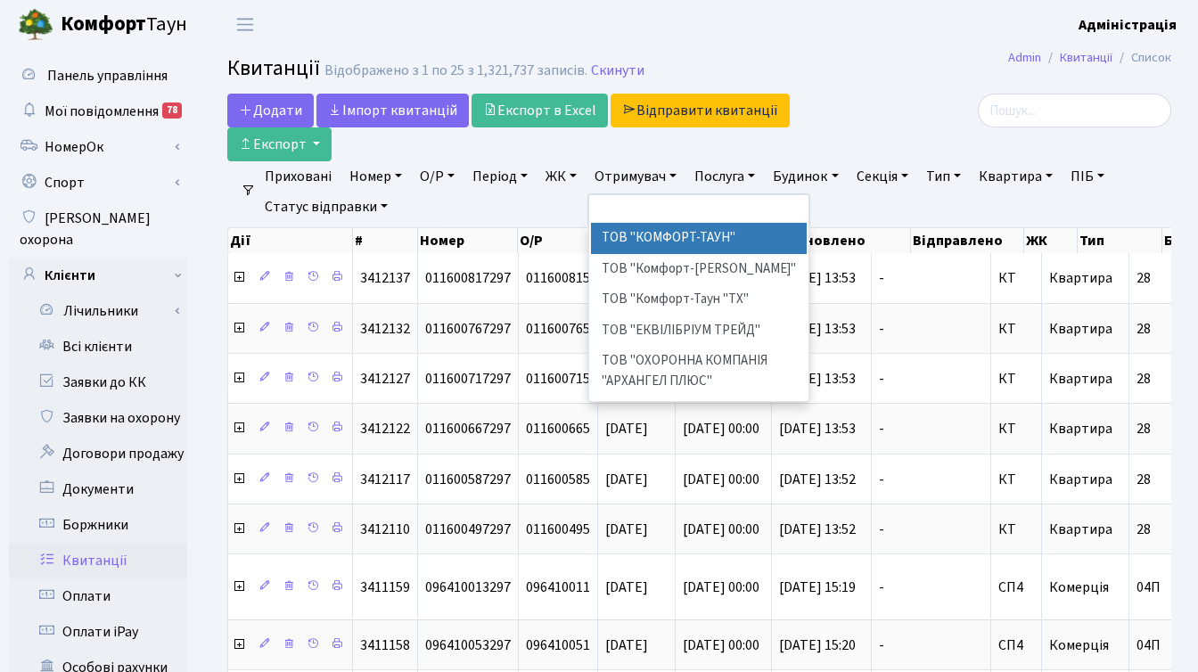
click at [968, 104] on div at bounding box center [1023, 111] width 297 height 34
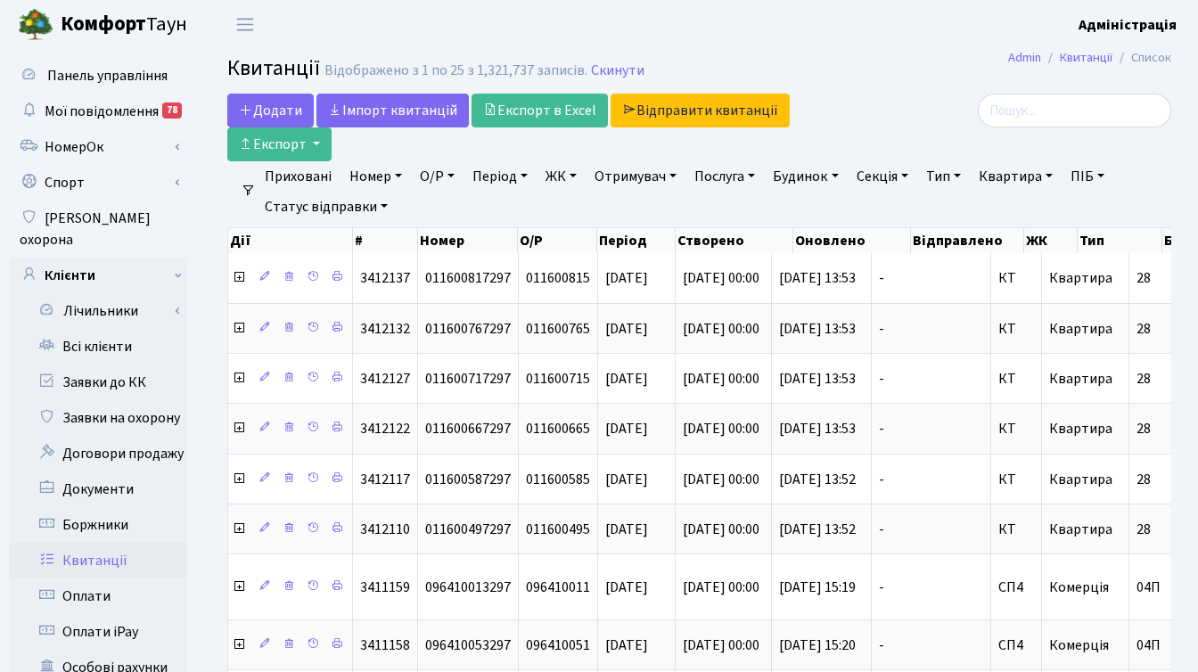
click at [922, 119] on div at bounding box center [1023, 111] width 297 height 34
click at [943, 97] on div at bounding box center [1023, 111] width 297 height 34
click at [945, 135] on div at bounding box center [1023, 128] width 324 height 68
click at [892, 122] on div at bounding box center [1023, 111] width 297 height 34
click at [899, 149] on div at bounding box center [1023, 128] width 324 height 68
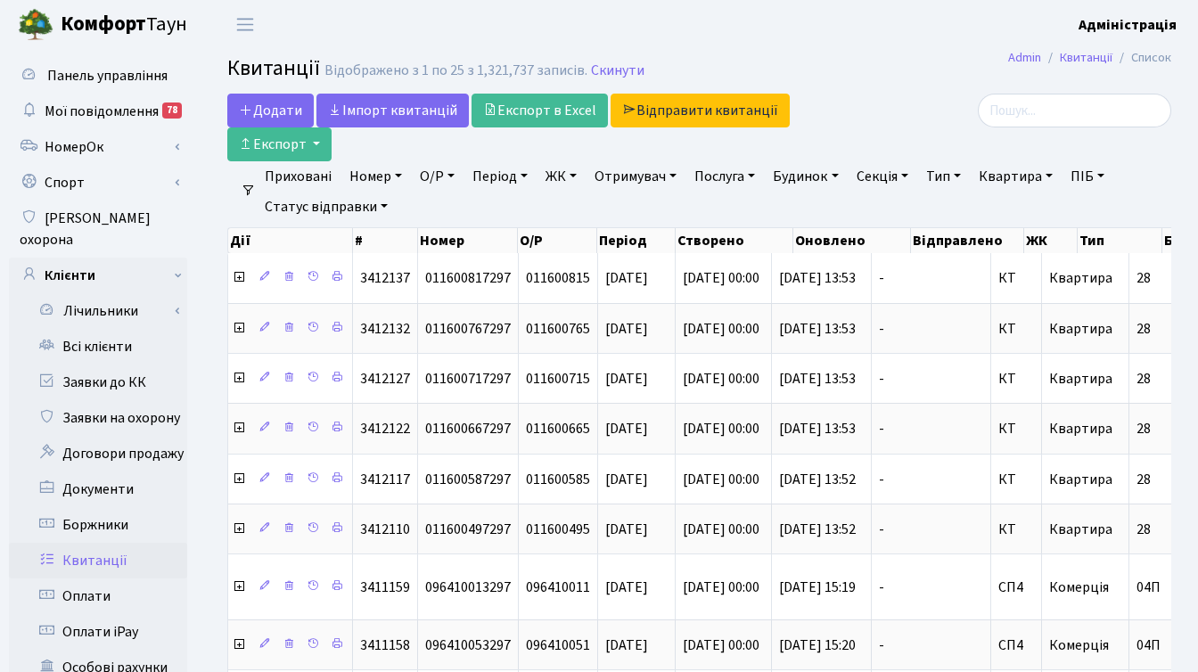
click at [917, 136] on div at bounding box center [1023, 128] width 324 height 68
click at [922, 124] on div at bounding box center [1023, 111] width 297 height 34
click at [932, 144] on div at bounding box center [1023, 128] width 324 height 68
click at [939, 120] on div at bounding box center [1023, 111] width 297 height 34
click at [958, 133] on div at bounding box center [1023, 128] width 324 height 68
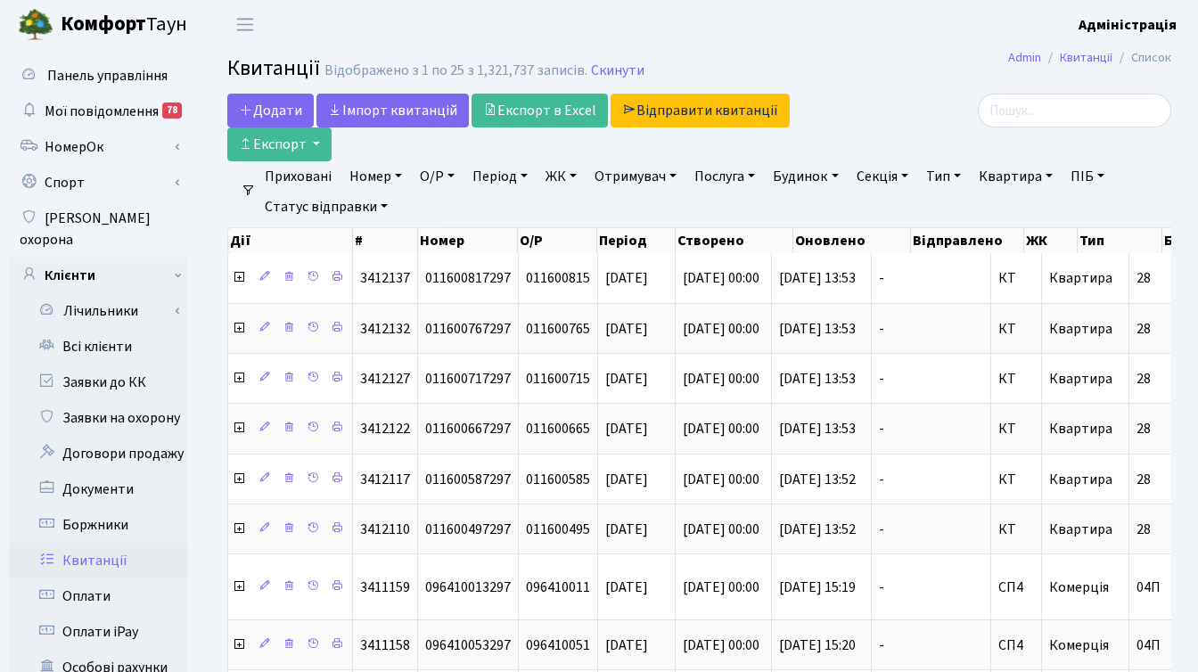
click at [959, 129] on div at bounding box center [1023, 128] width 324 height 68
click at [944, 150] on div at bounding box center [1023, 128] width 324 height 68
click at [916, 127] on div at bounding box center [1023, 111] width 297 height 34
click at [893, 127] on div at bounding box center [1023, 128] width 324 height 68
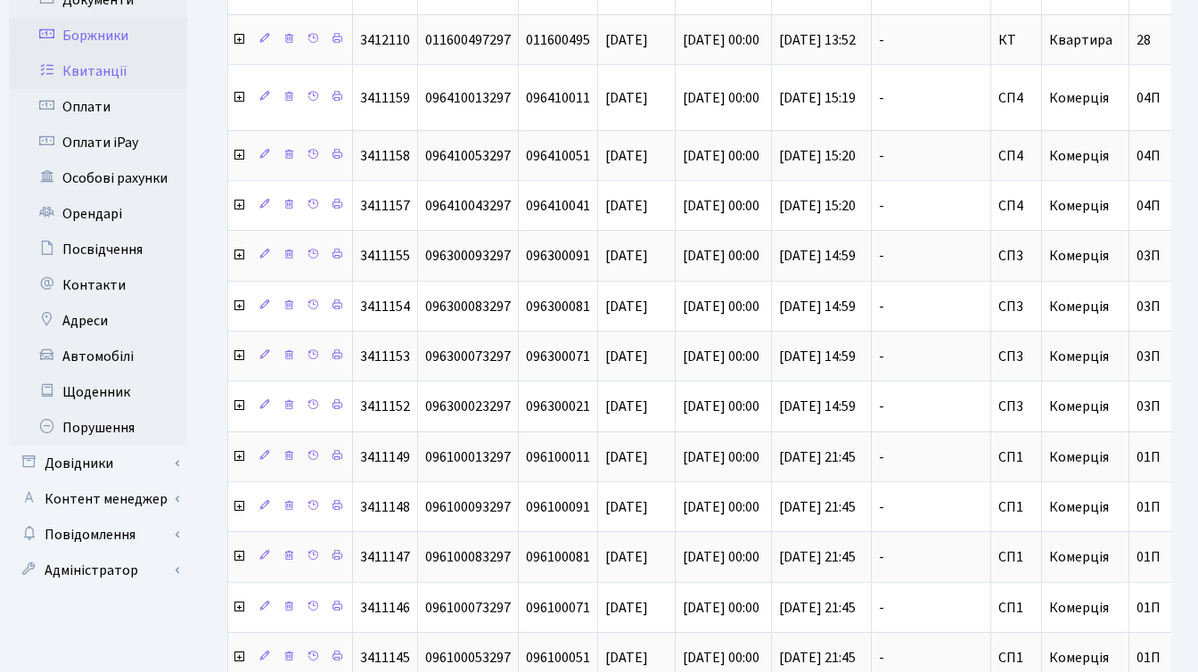
scroll to position [519, 0]
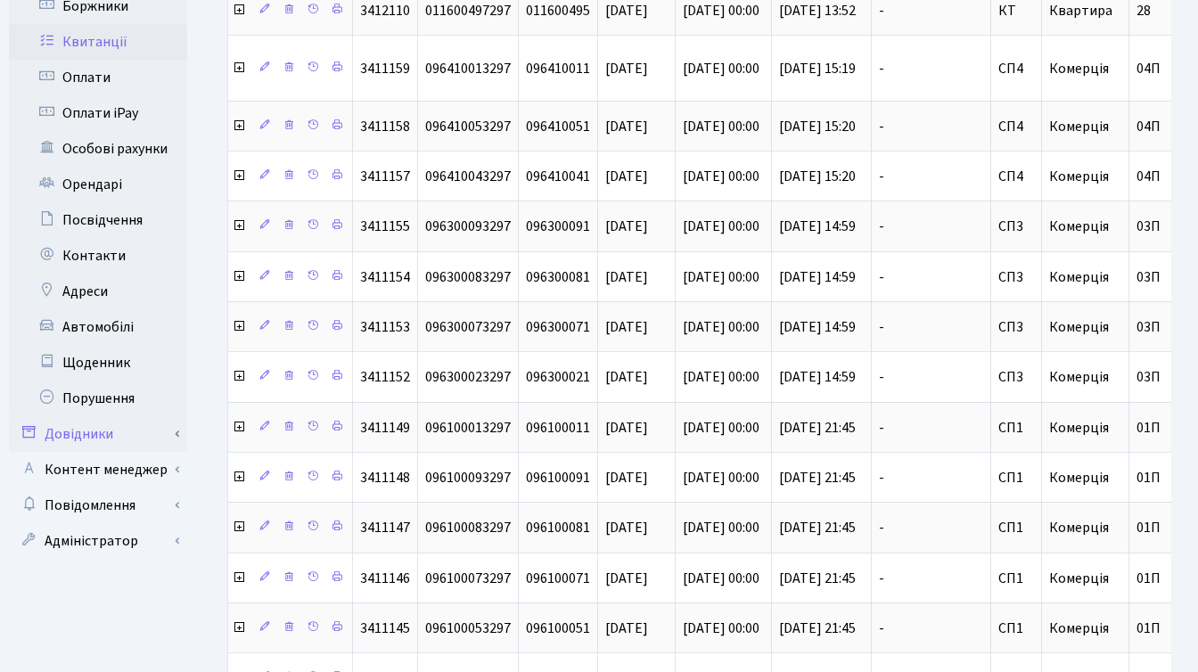
click at [94, 416] on link "Довідники" at bounding box center [98, 434] width 178 height 36
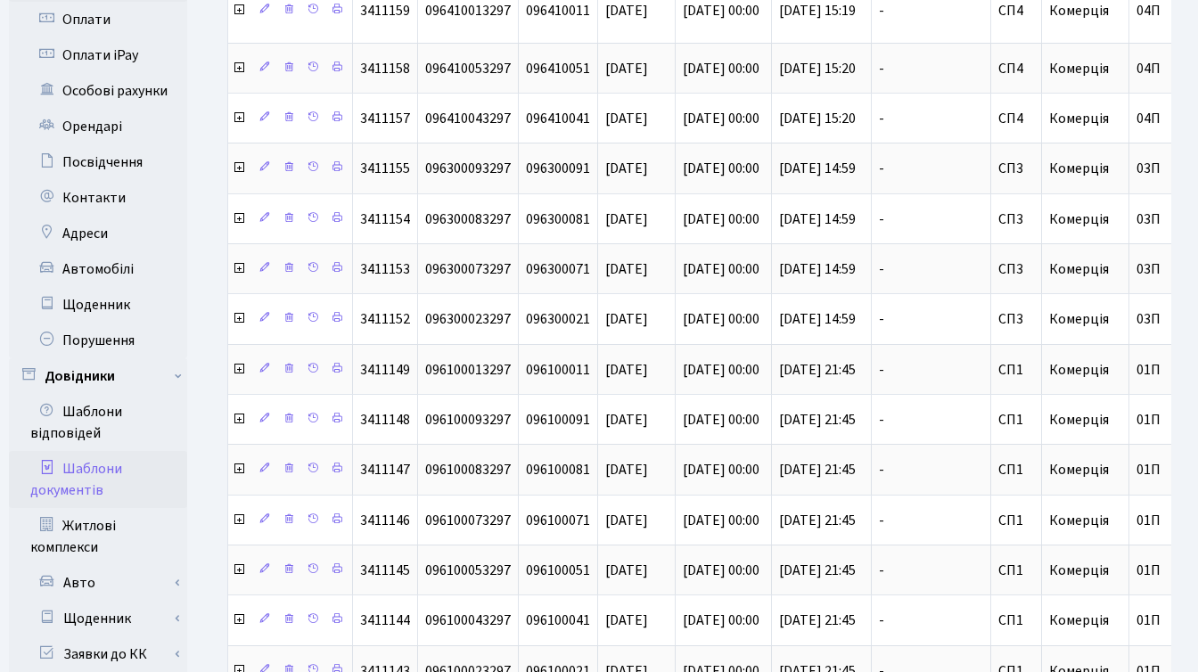
scroll to position [837, 0]
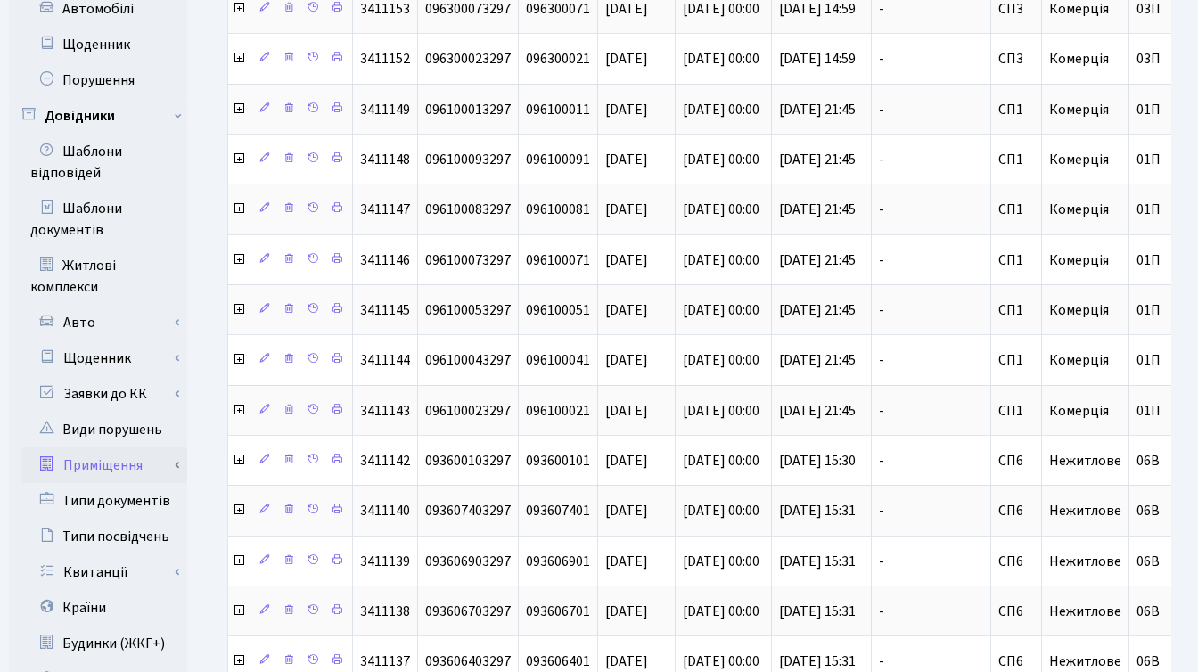
click at [106, 450] on link "Приміщення" at bounding box center [104, 466] width 167 height 36
click at [119, 483] on link "Всі приміщення" at bounding box center [104, 501] width 167 height 36
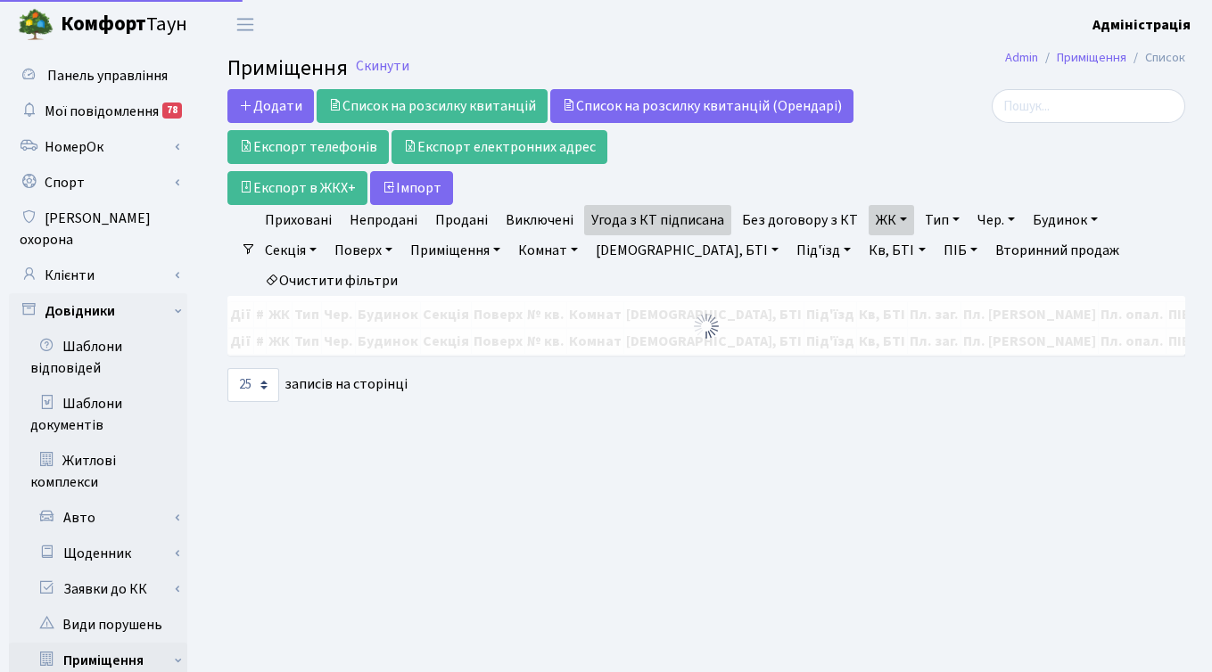
select select "25"
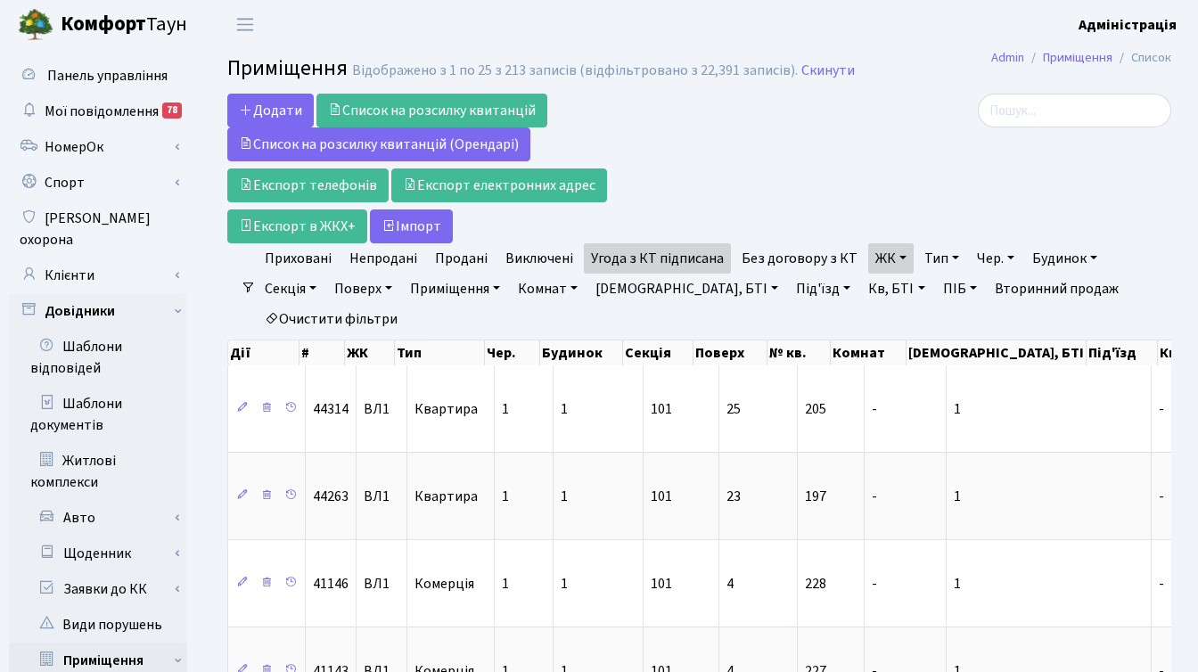
click at [988, 292] on link "Вторинний продаж" at bounding box center [1057, 289] width 138 height 30
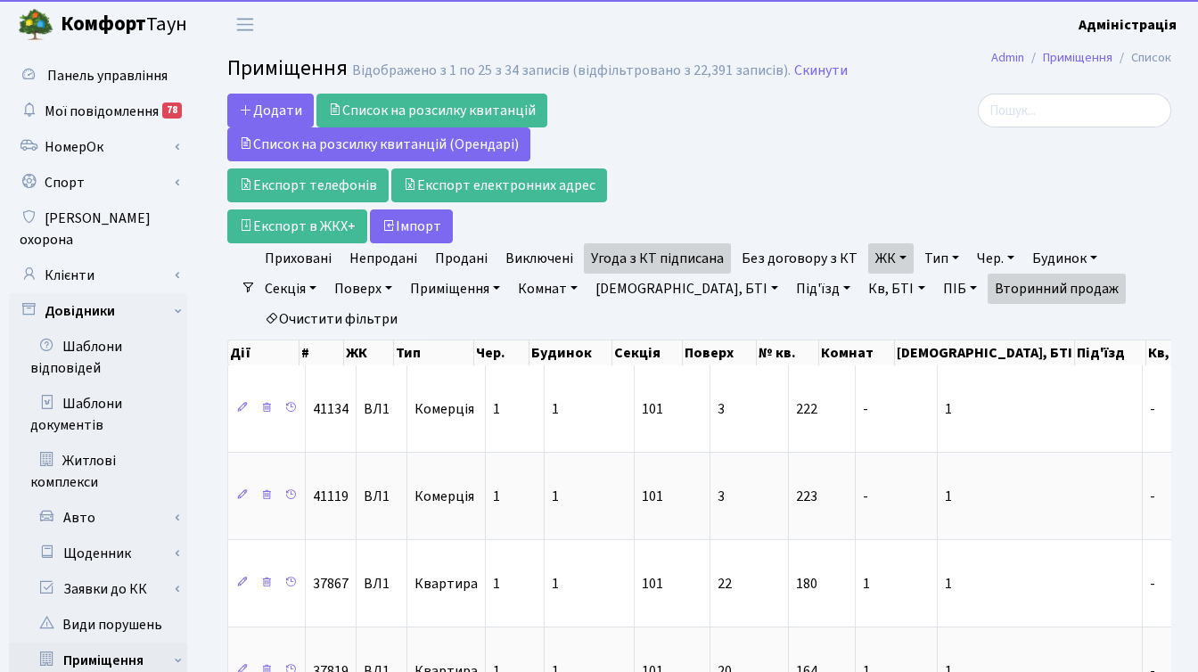
click at [304, 331] on link "Очистити фільтри" at bounding box center [331, 319] width 147 height 30
select select
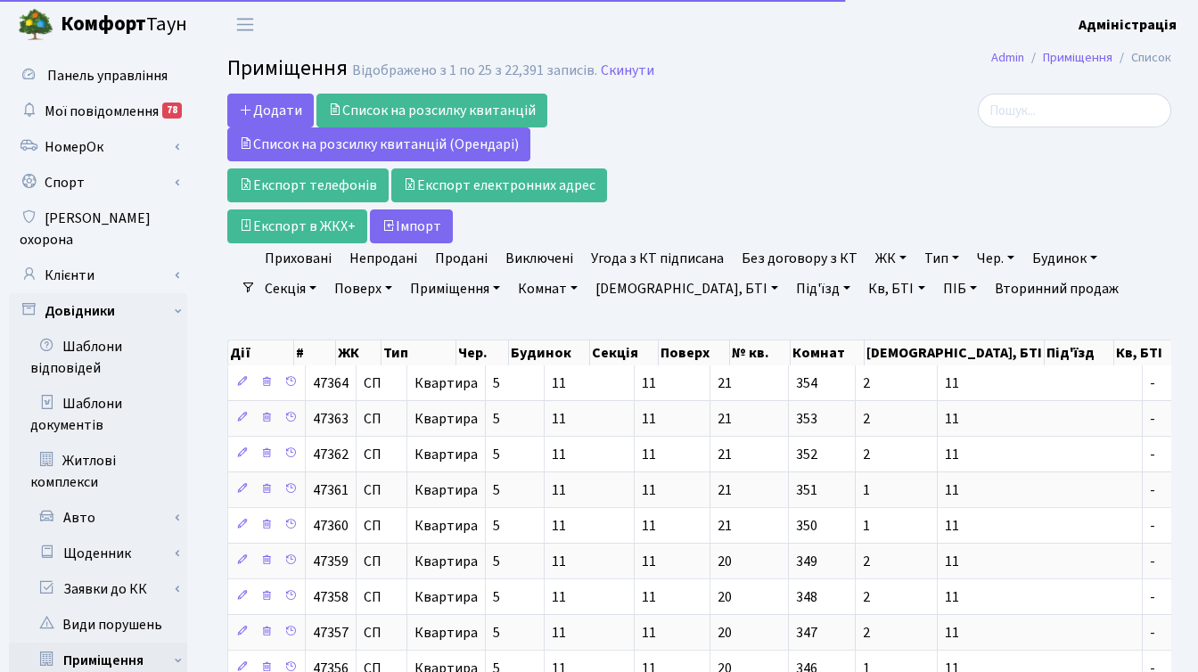
click at [951, 185] on div at bounding box center [1023, 169] width 324 height 150
click at [872, 258] on link "ЖК" at bounding box center [890, 258] width 45 height 30
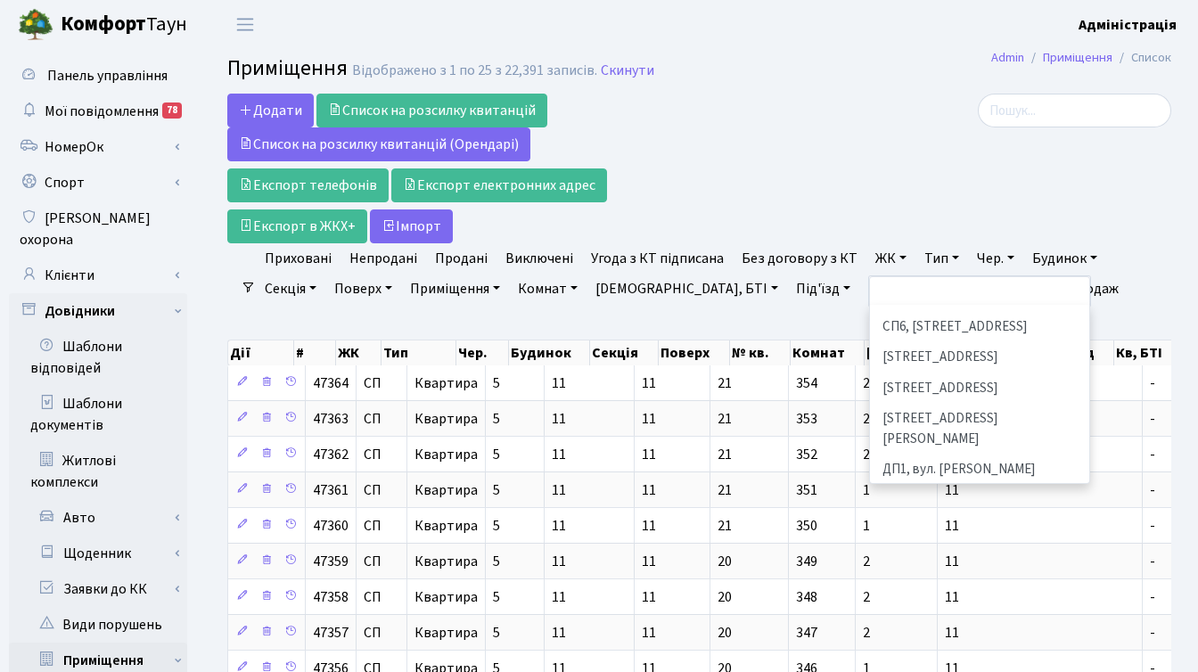
scroll to position [487, 0]
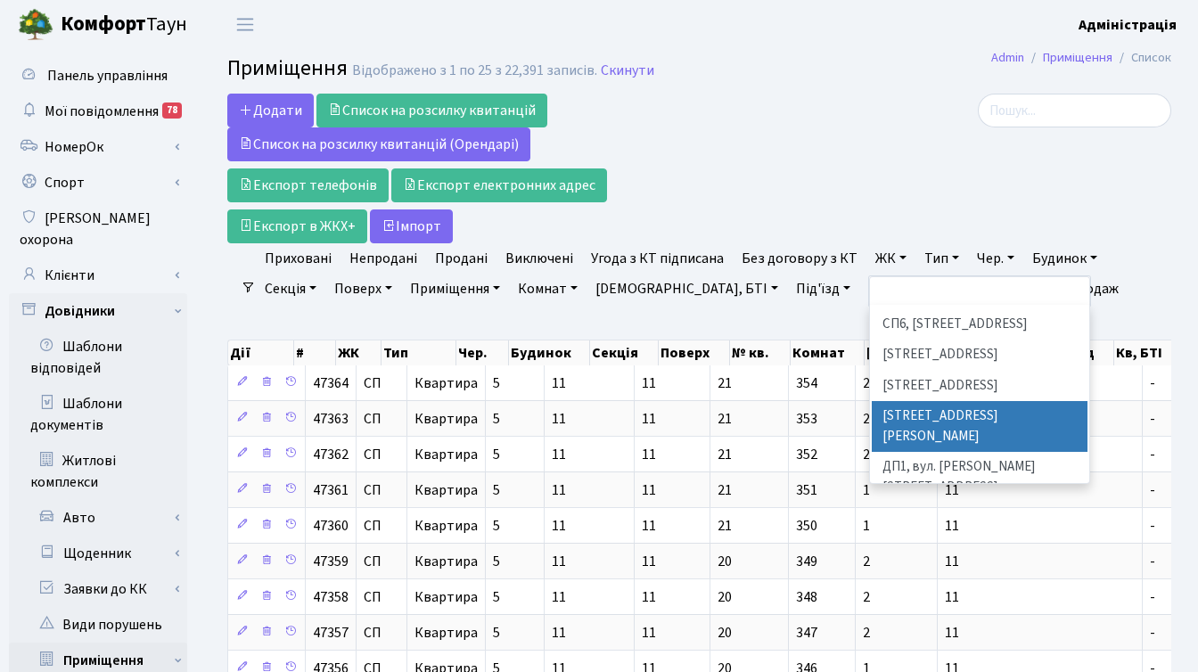
click at [938, 401] on li "ВЛ3, пр.Голосіївський, 78/2" at bounding box center [980, 426] width 216 height 51
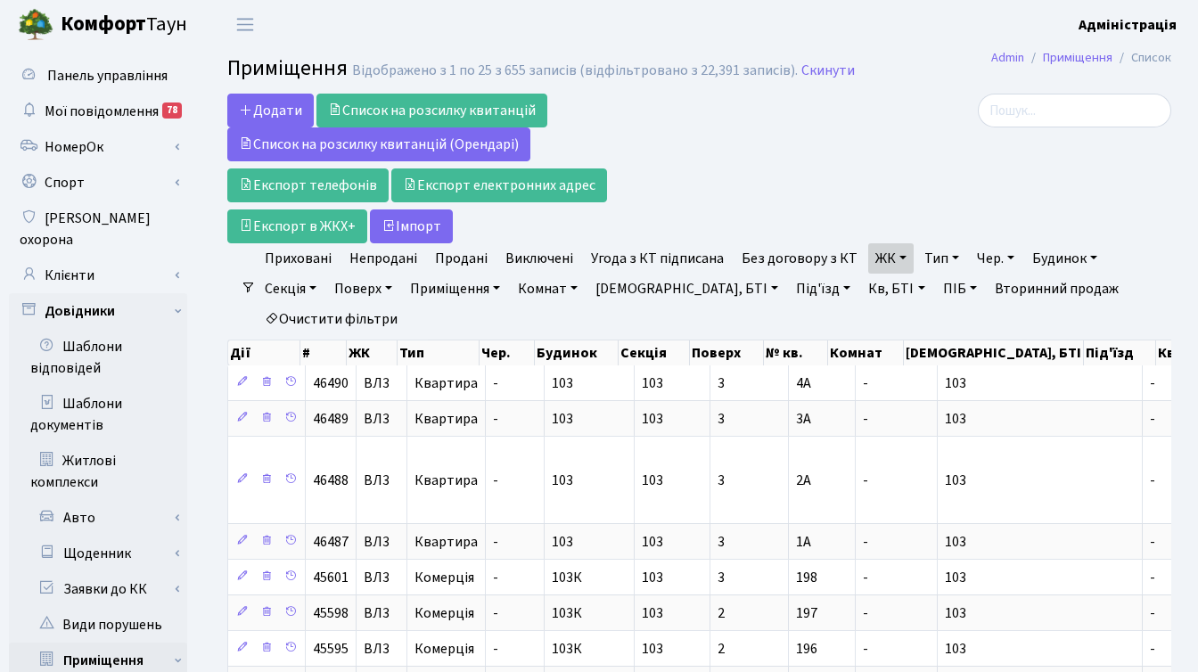
click at [926, 263] on link "Тип" at bounding box center [941, 258] width 49 height 30
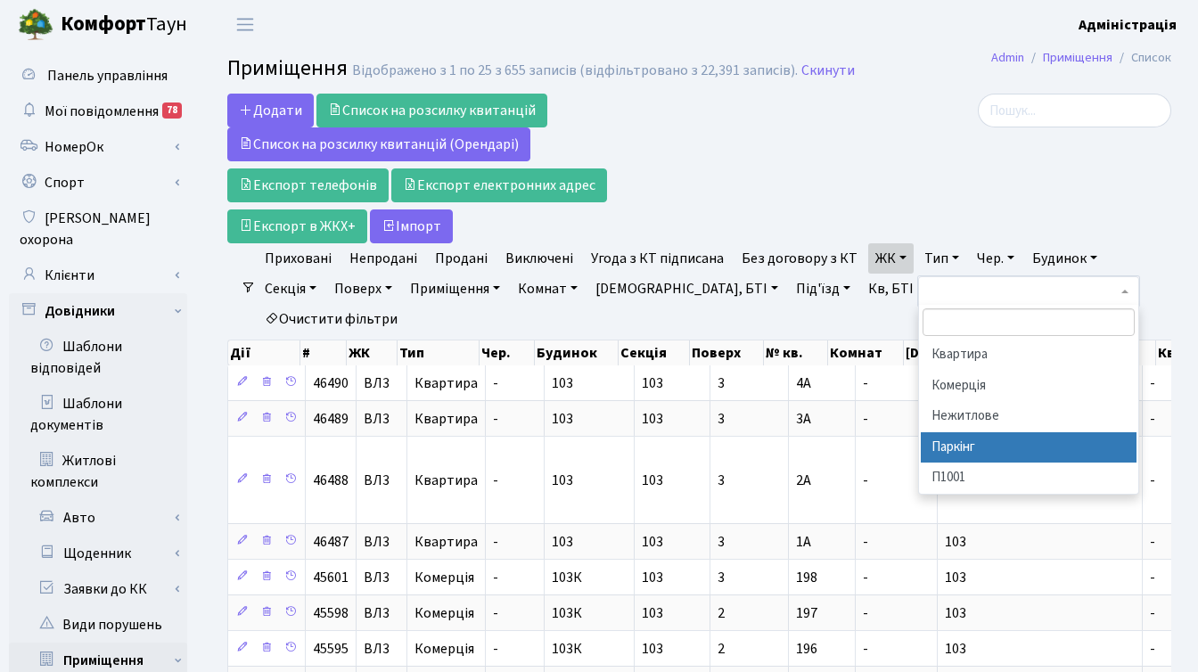
click at [962, 445] on li "Паркінг" at bounding box center [1029, 447] width 216 height 31
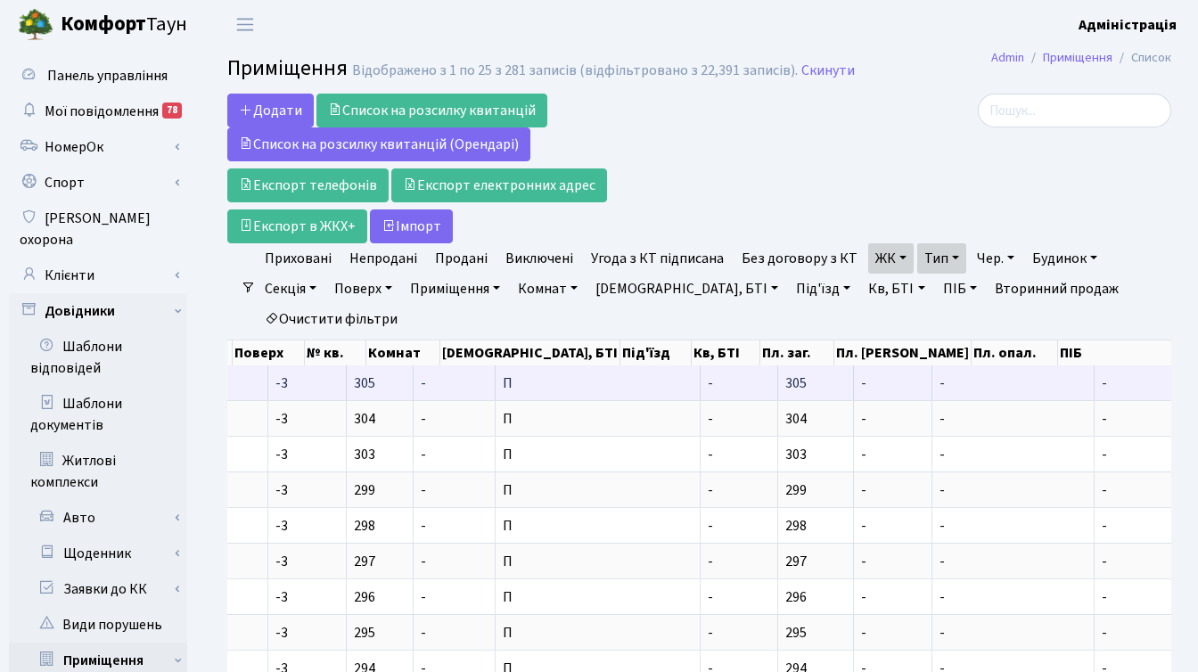
scroll to position [0, 393]
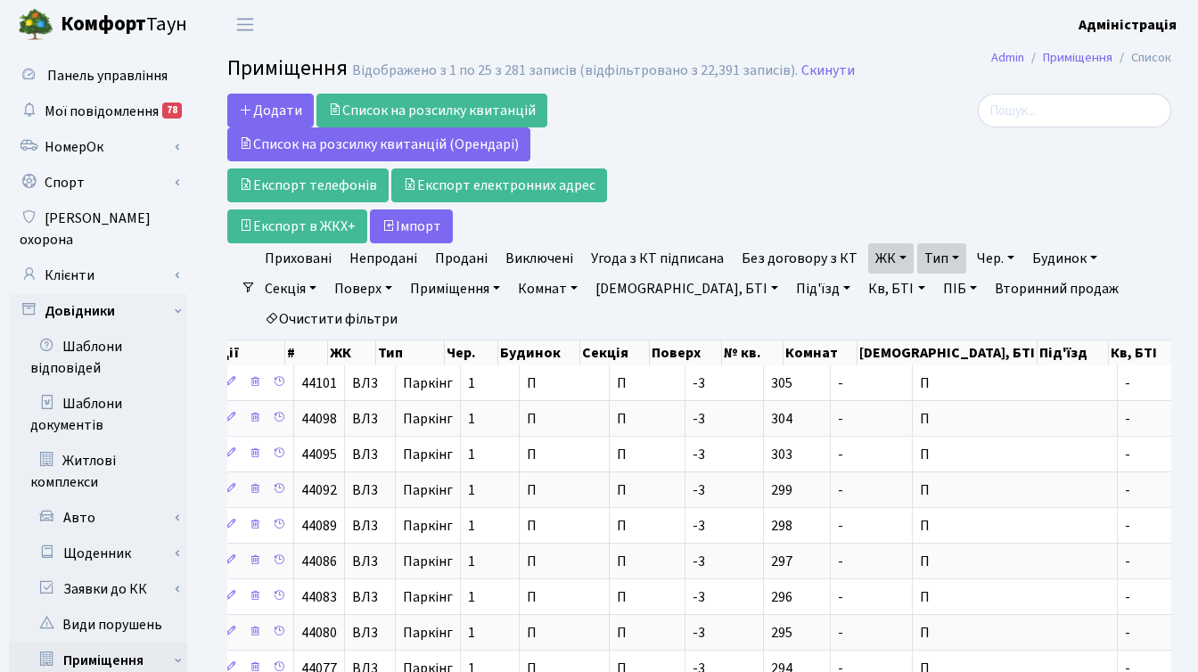
click at [1029, 180] on div at bounding box center [1023, 169] width 324 height 150
click at [938, 177] on div at bounding box center [1023, 169] width 324 height 150
click at [547, 18] on header "Комфорт Таун Адміністрація Мій обліковий запис Вийти" at bounding box center [599, 24] width 1198 height 49
click at [948, 145] on div at bounding box center [1023, 169] width 324 height 150
click at [974, 145] on div at bounding box center [1023, 169] width 324 height 150
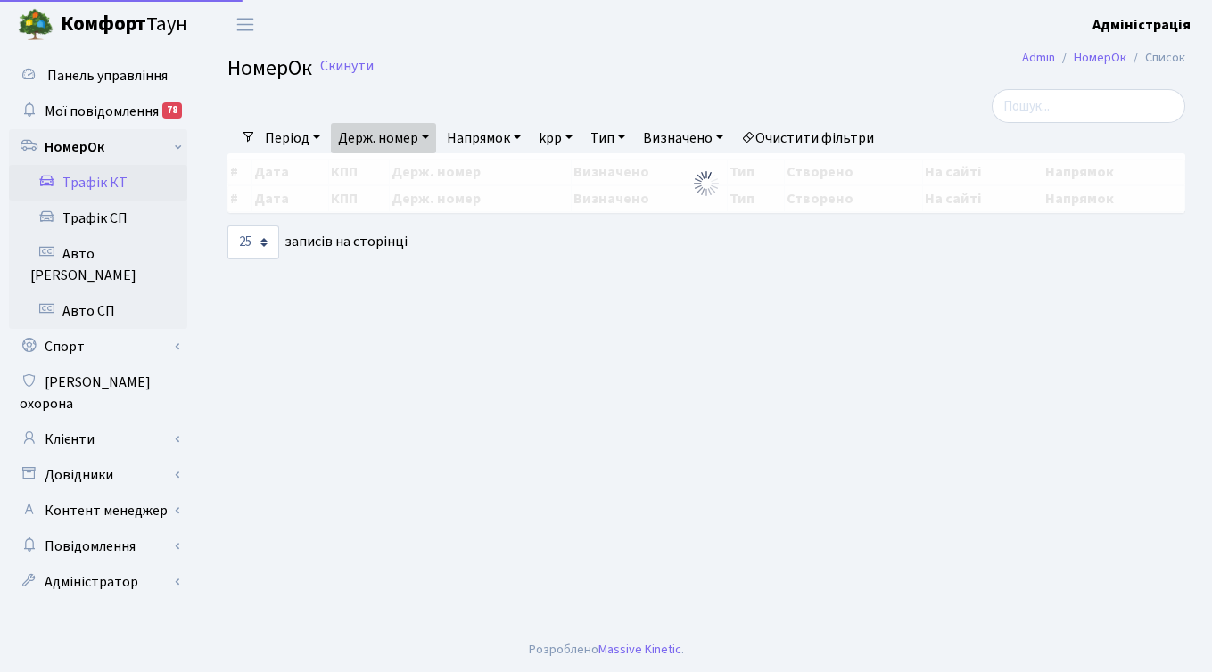
select select "25"
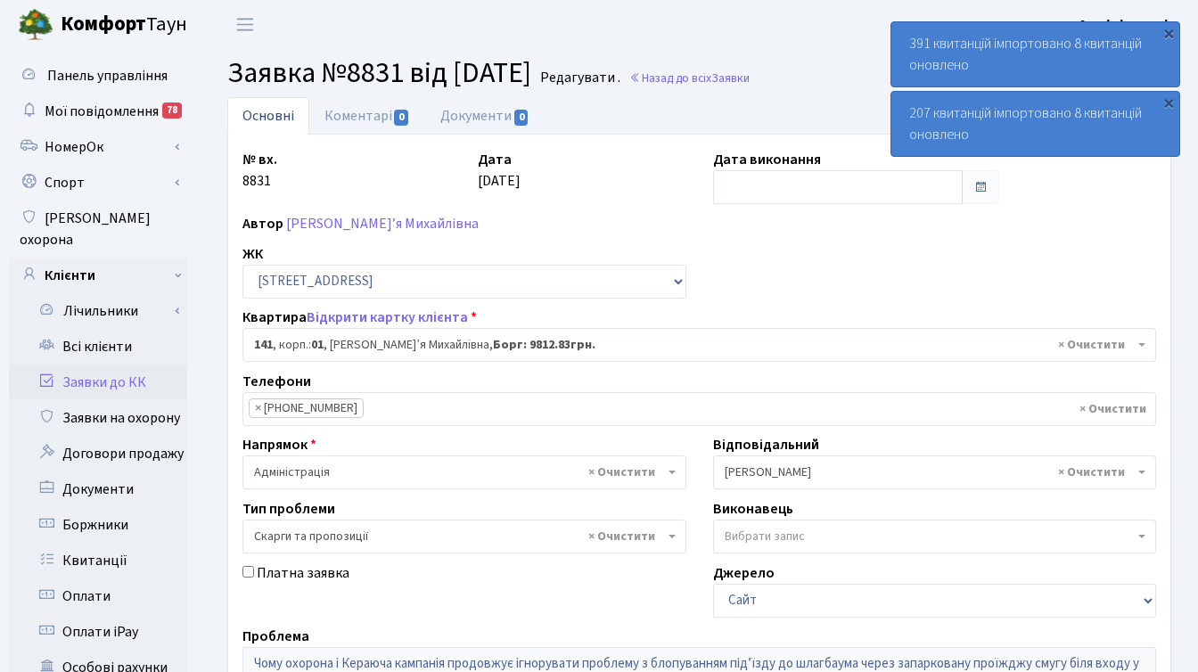
select select "20066"
select select "55"
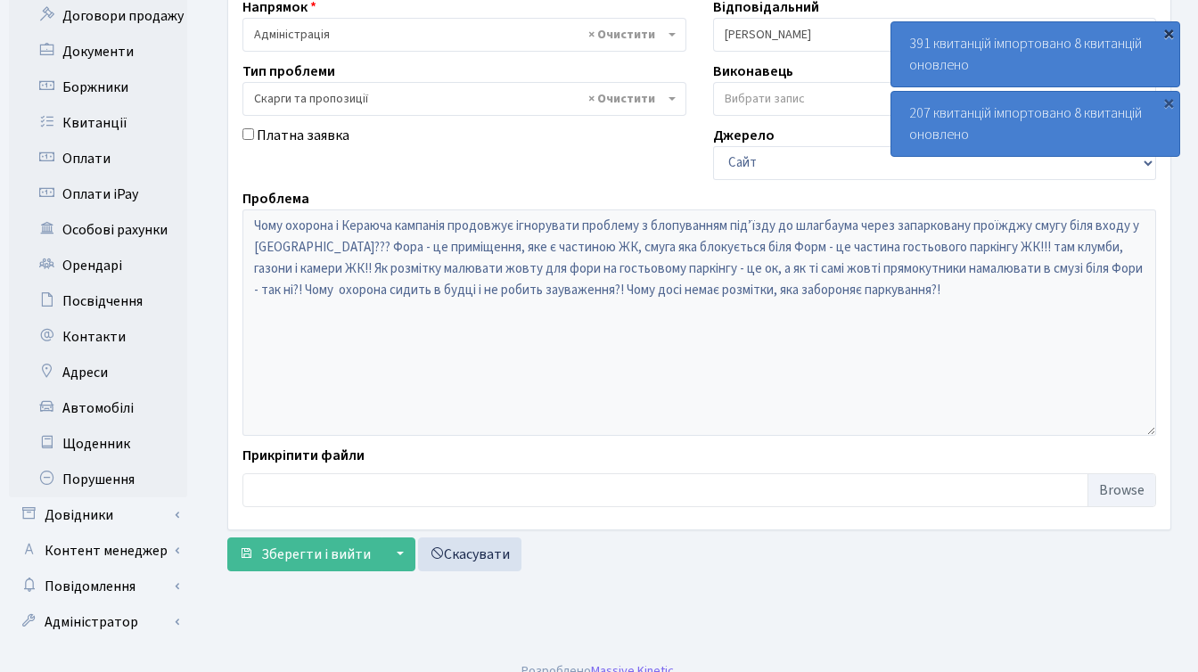
click at [1168, 34] on div "×" at bounding box center [1169, 33] width 18 height 18
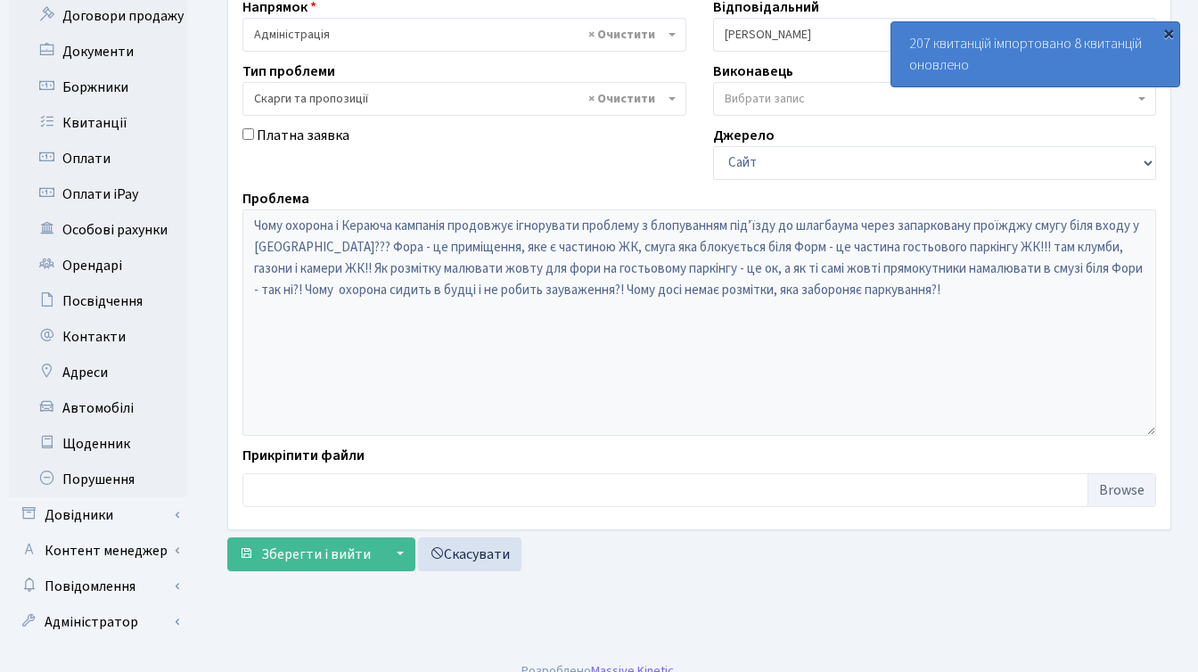
click at [1166, 29] on div "×" at bounding box center [1169, 33] width 18 height 18
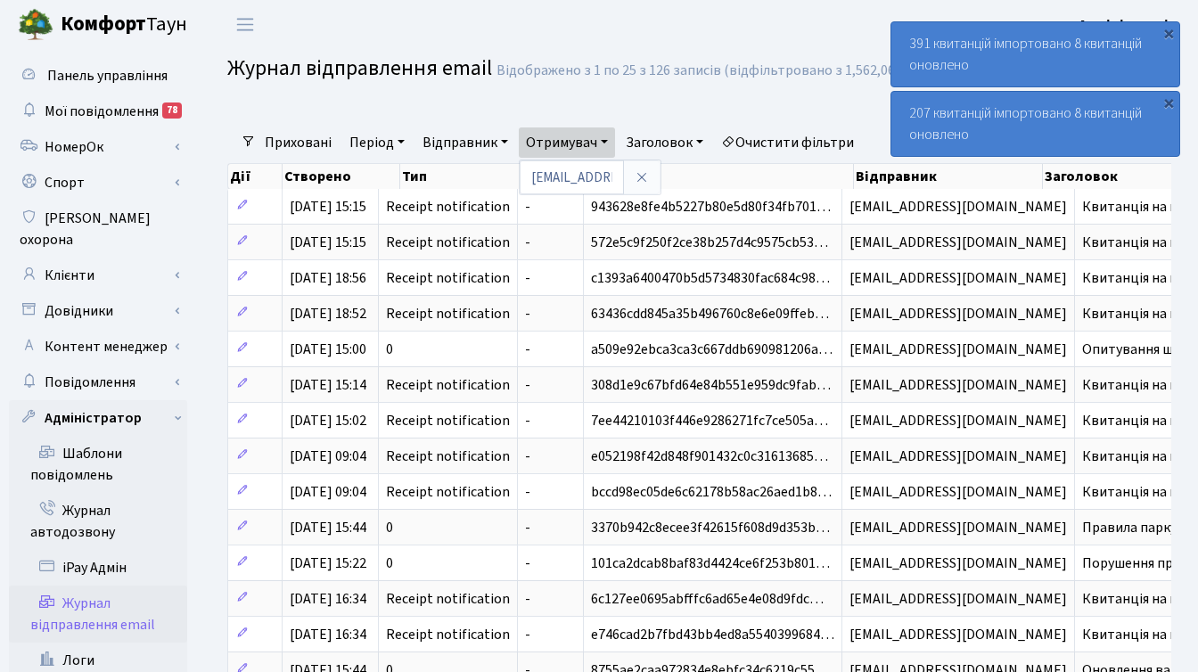
select select "25"
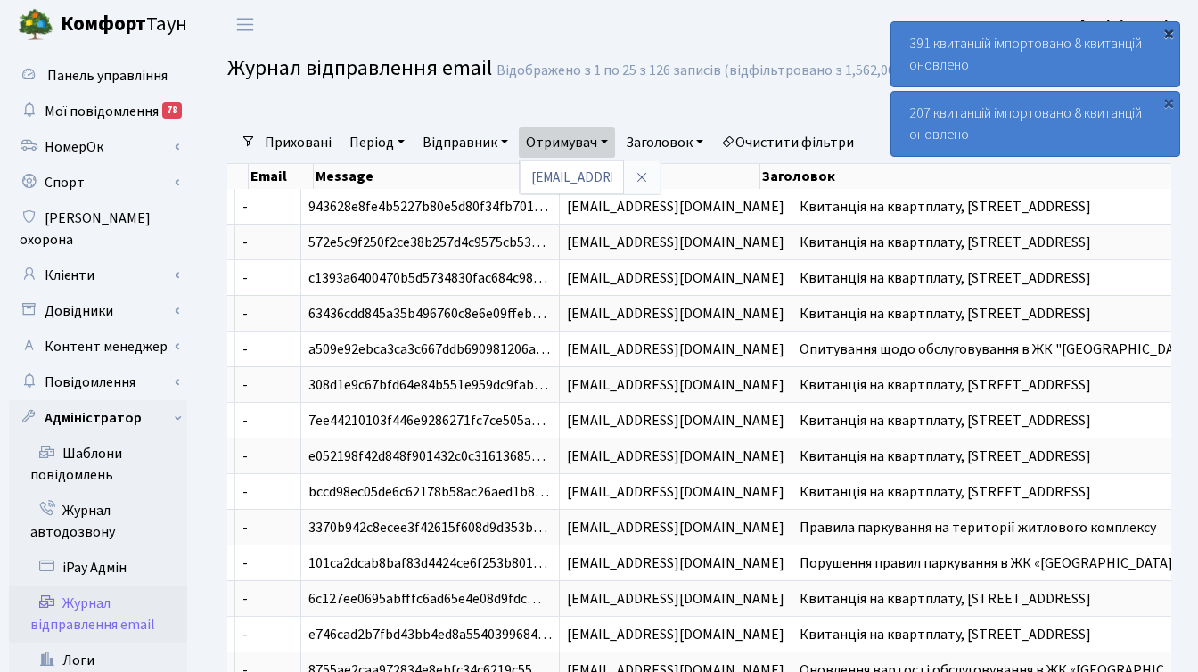
click at [1170, 27] on div "×" at bounding box center [1169, 33] width 18 height 18
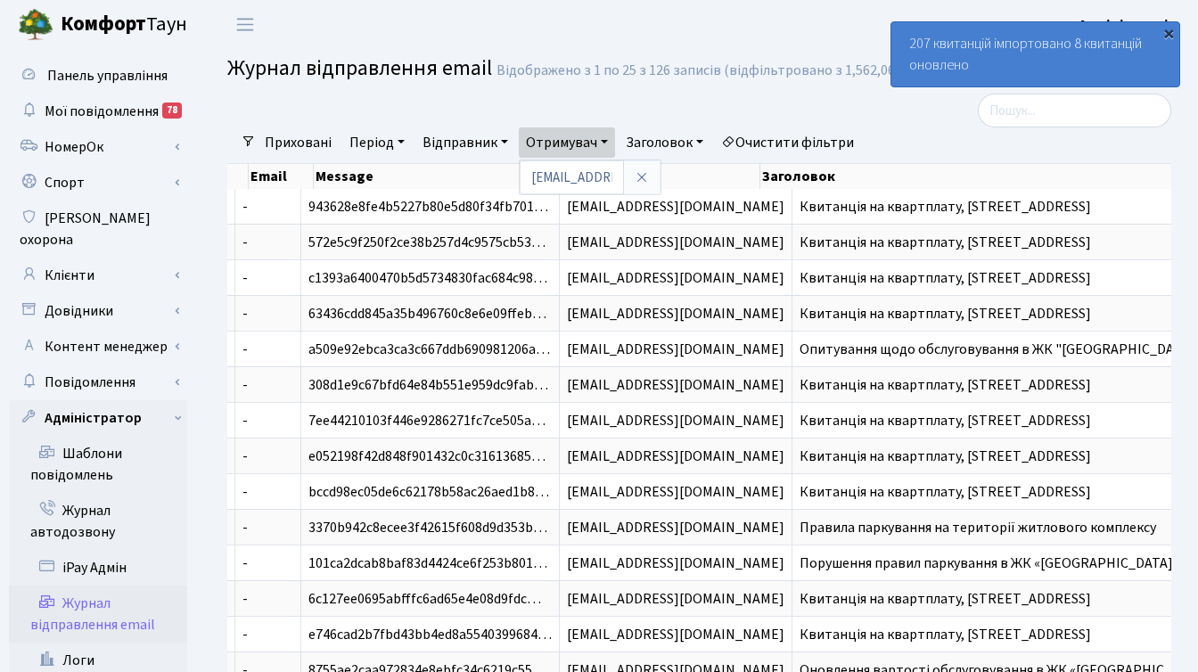
click at [1168, 30] on div "×" at bounding box center [1169, 33] width 18 height 18
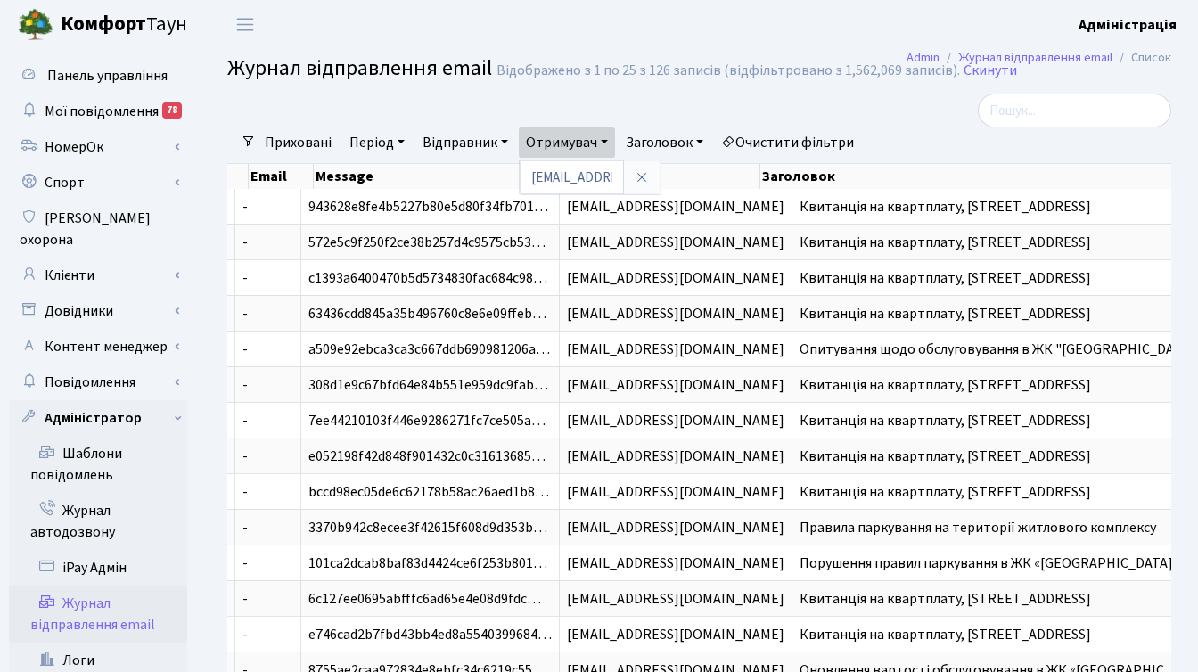
click at [710, 27] on header "[PERSON_NAME] Адміністрація Мій обліковий запис Вийти" at bounding box center [599, 24] width 1198 height 49
click at [83, 258] on link "Клієнти" at bounding box center [98, 276] width 178 height 36
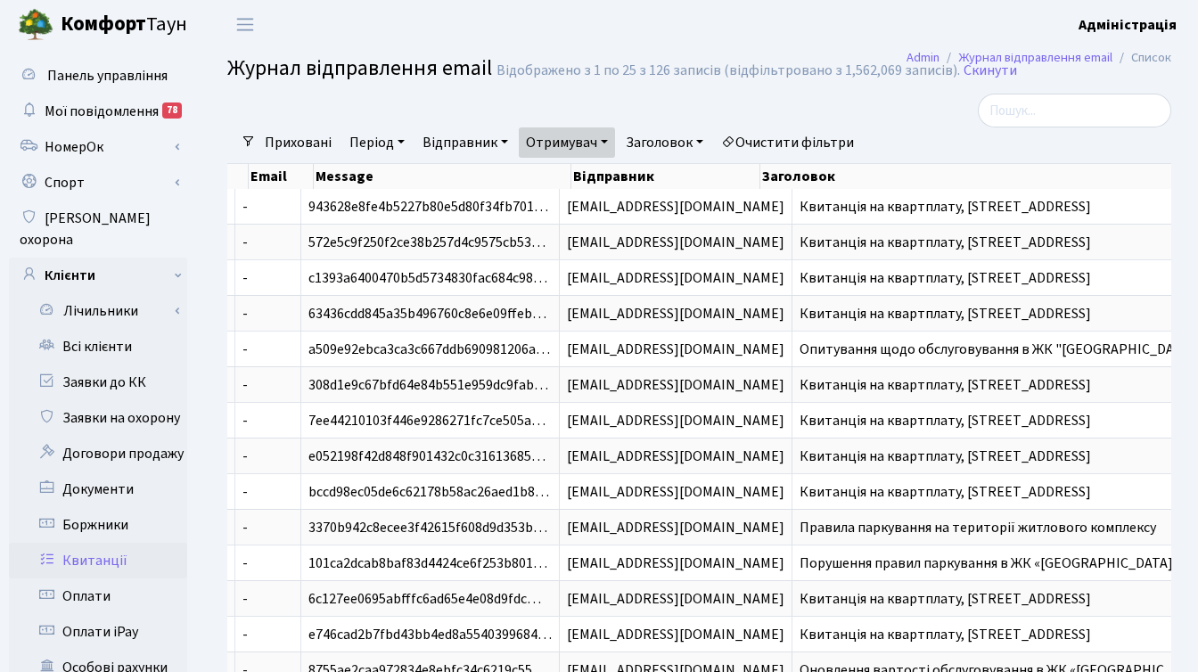
click at [102, 543] on link "Квитанції" at bounding box center [98, 561] width 178 height 36
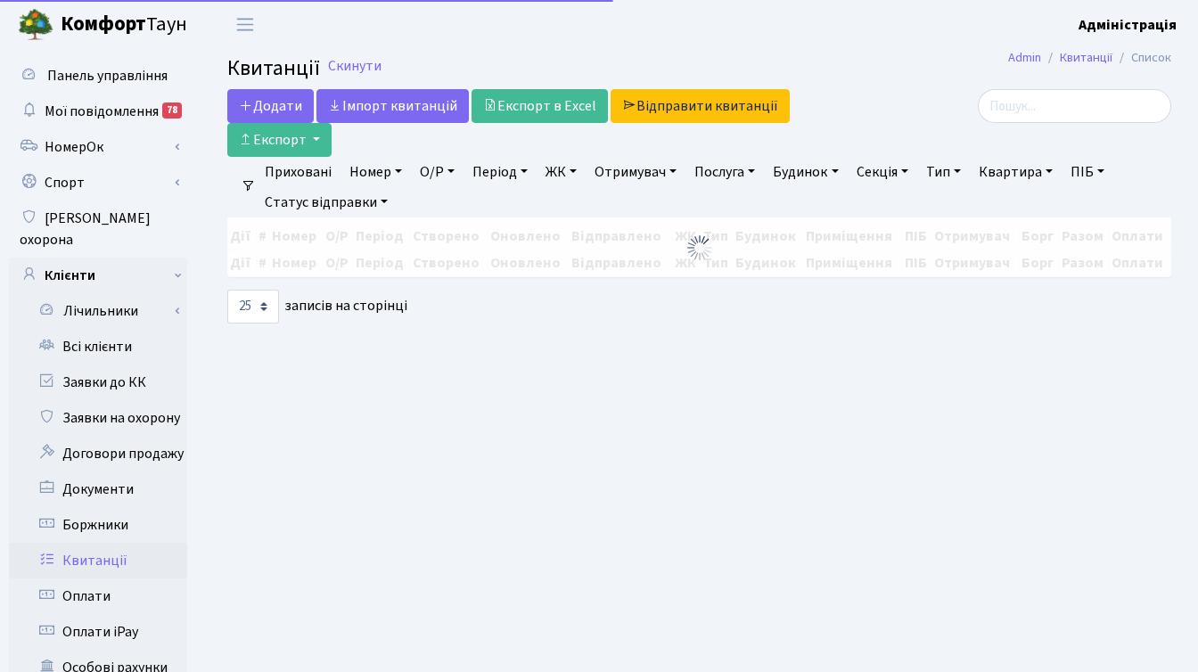
select select
select select "25"
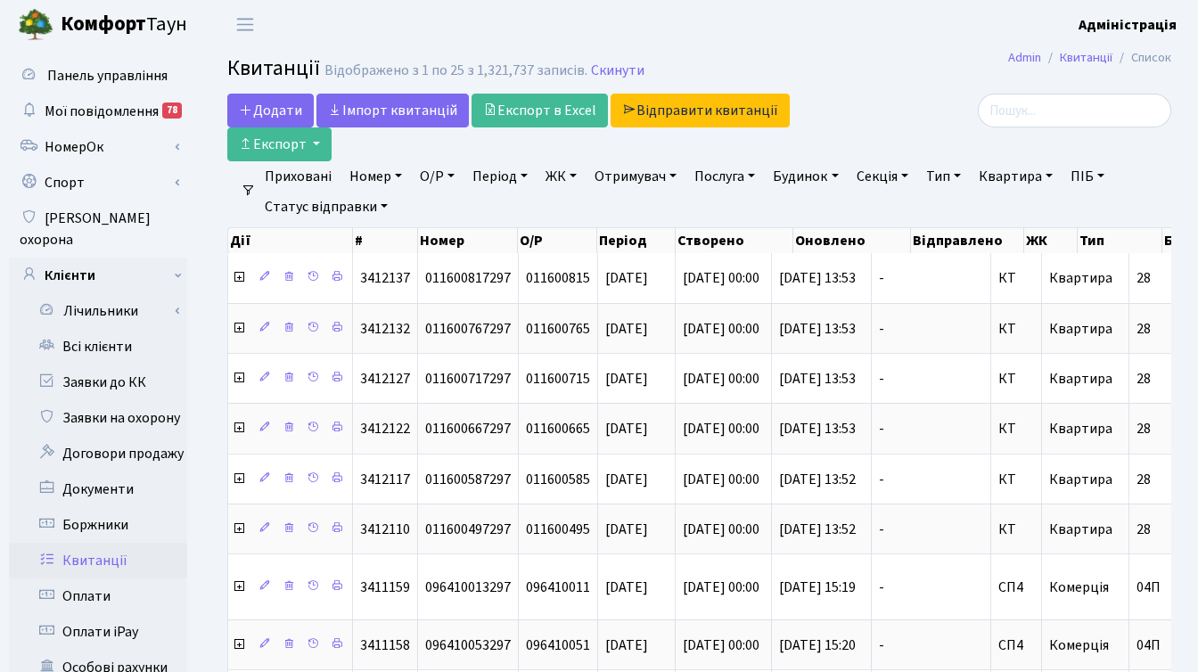
click at [565, 174] on link "ЖК" at bounding box center [561, 176] width 45 height 30
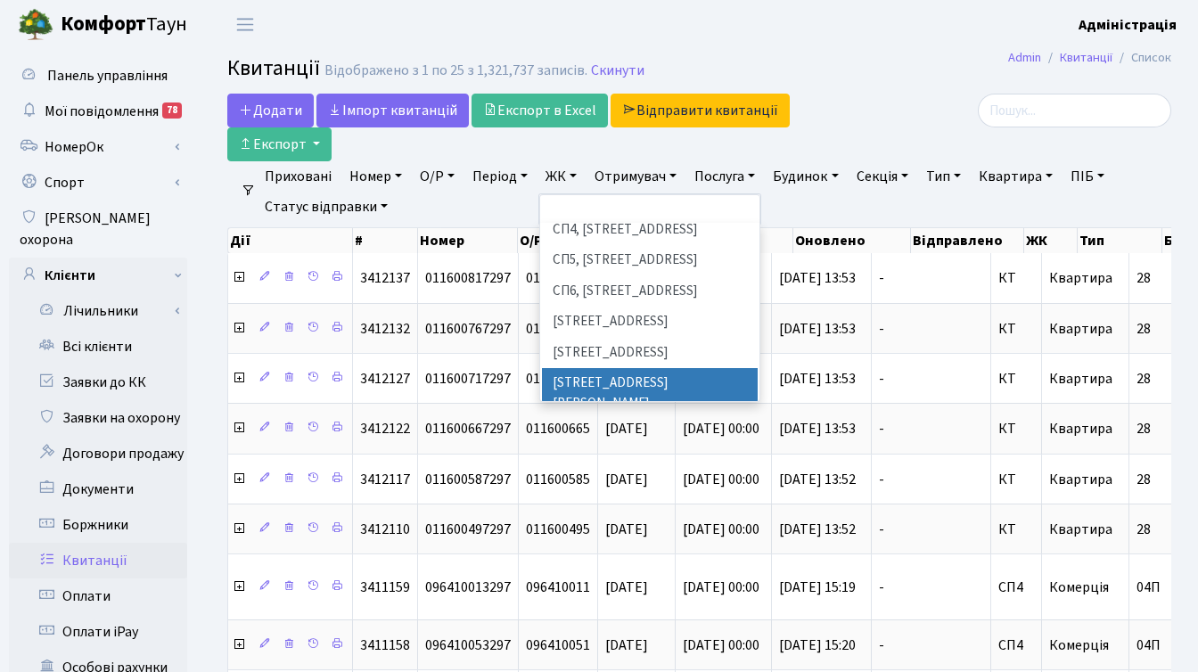
scroll to position [420, 0]
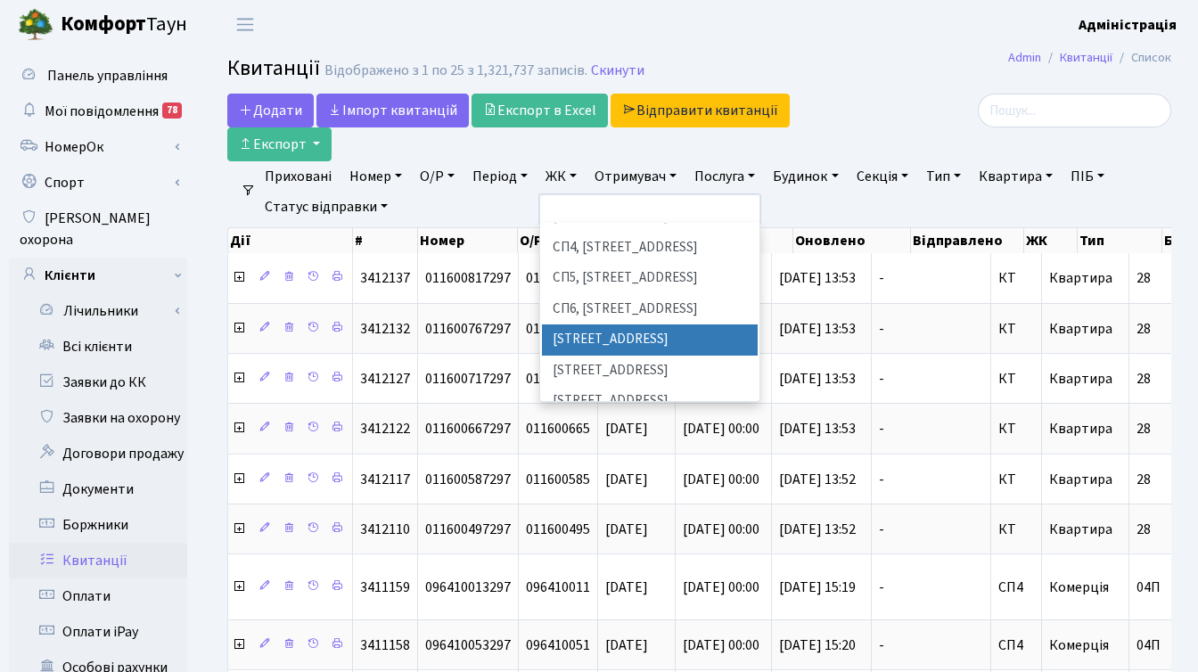
click at [621, 325] on li "[STREET_ADDRESS]" at bounding box center [650, 340] width 216 height 31
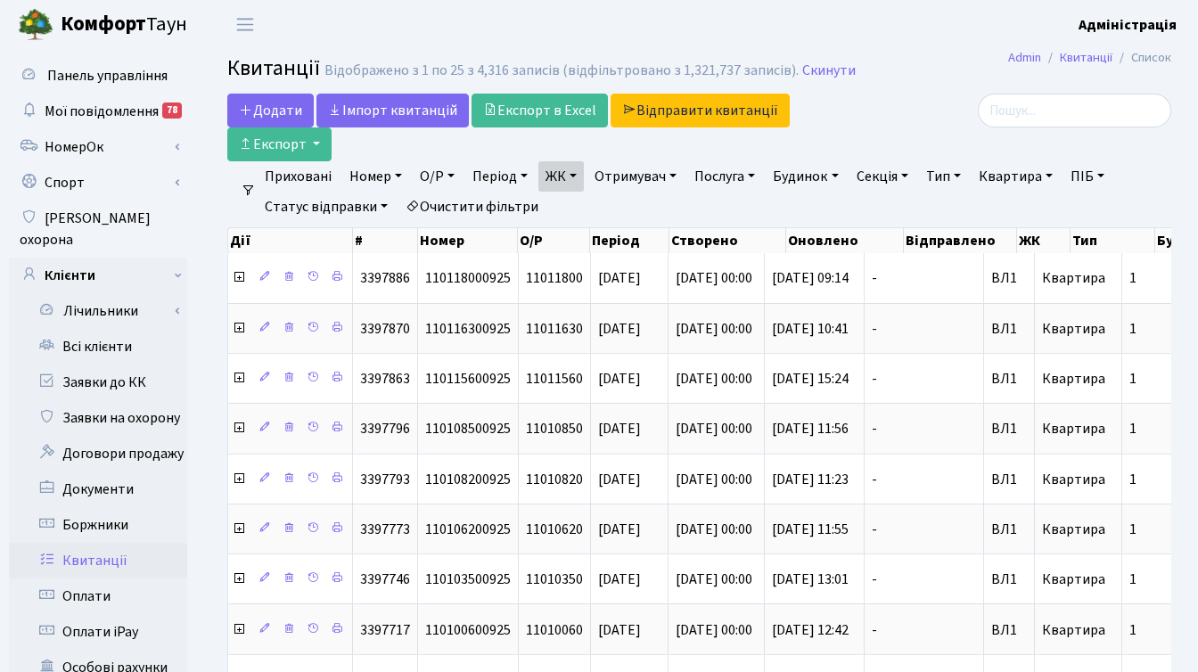
click at [488, 172] on link "Період" at bounding box center [500, 176] width 70 height 30
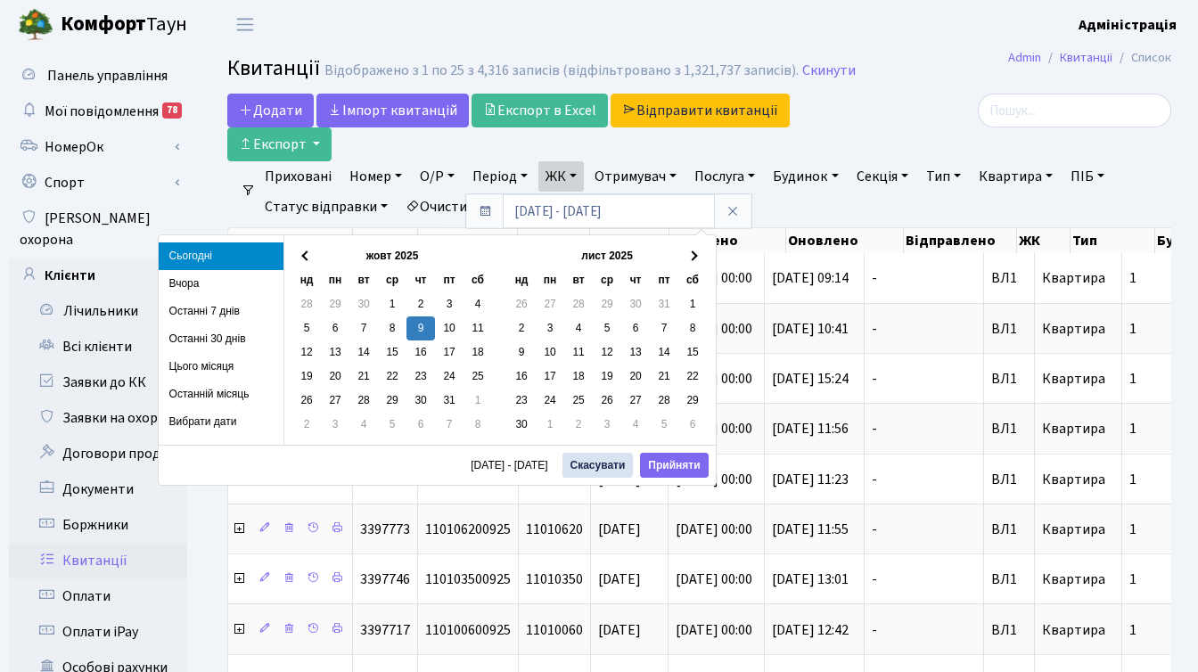
click at [192, 388] on li "Останній місяць" at bounding box center [221, 395] width 125 height 28
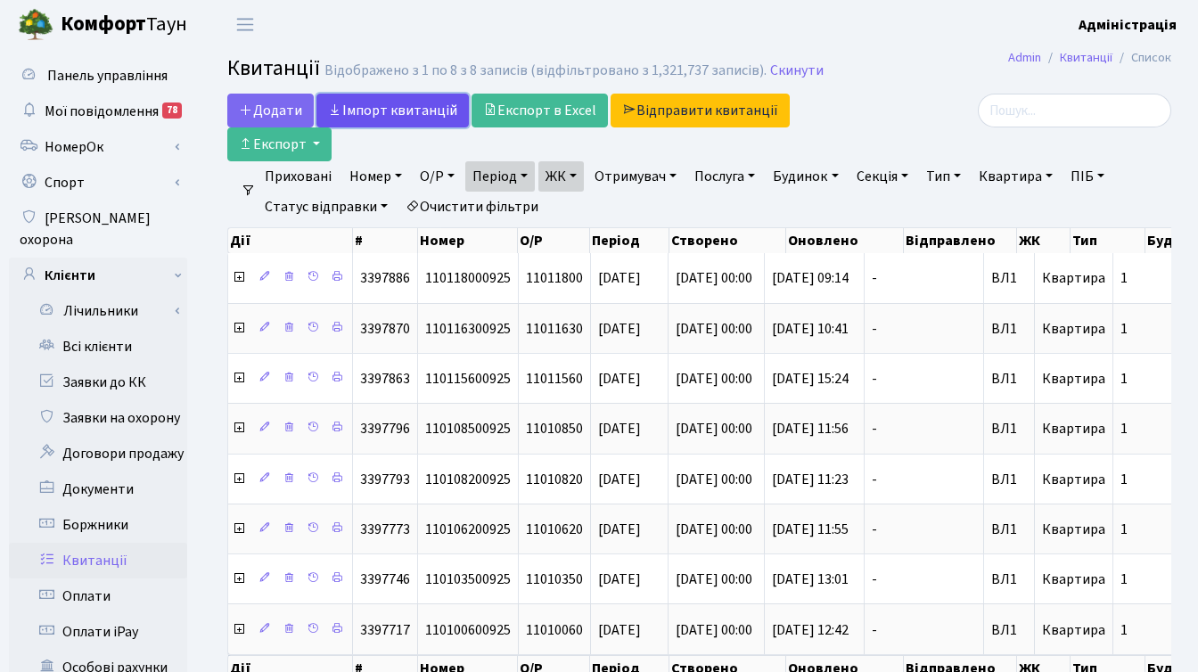
click at [362, 103] on link "Iмпорт квитанцій" at bounding box center [393, 111] width 152 height 34
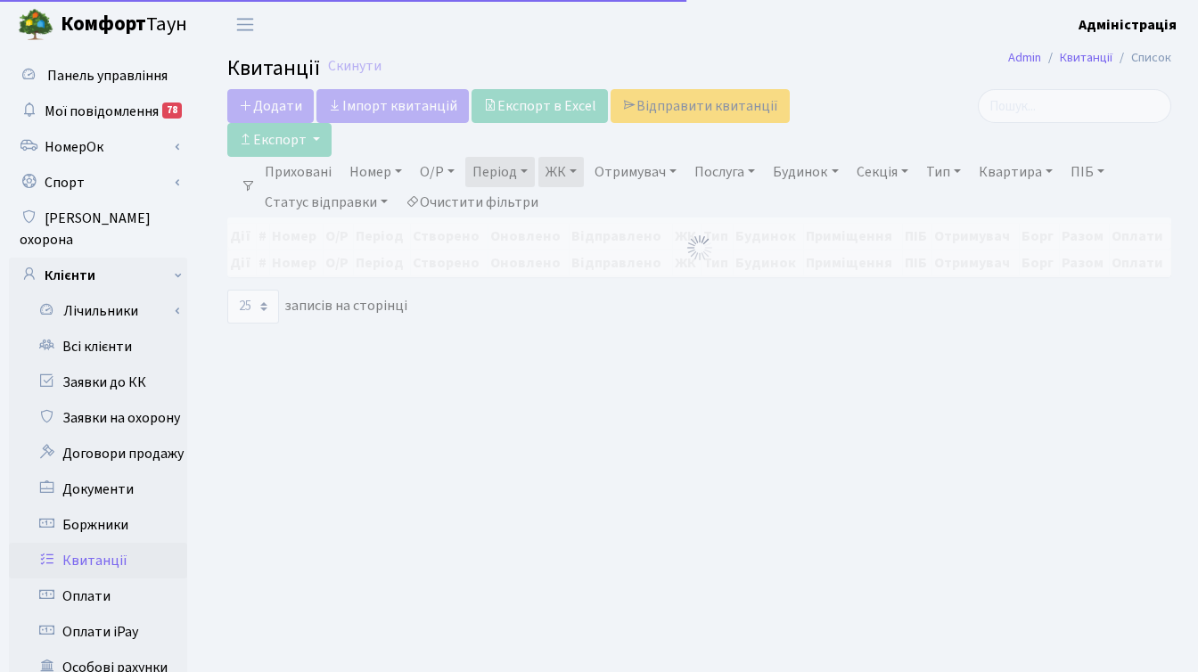
select select "25"
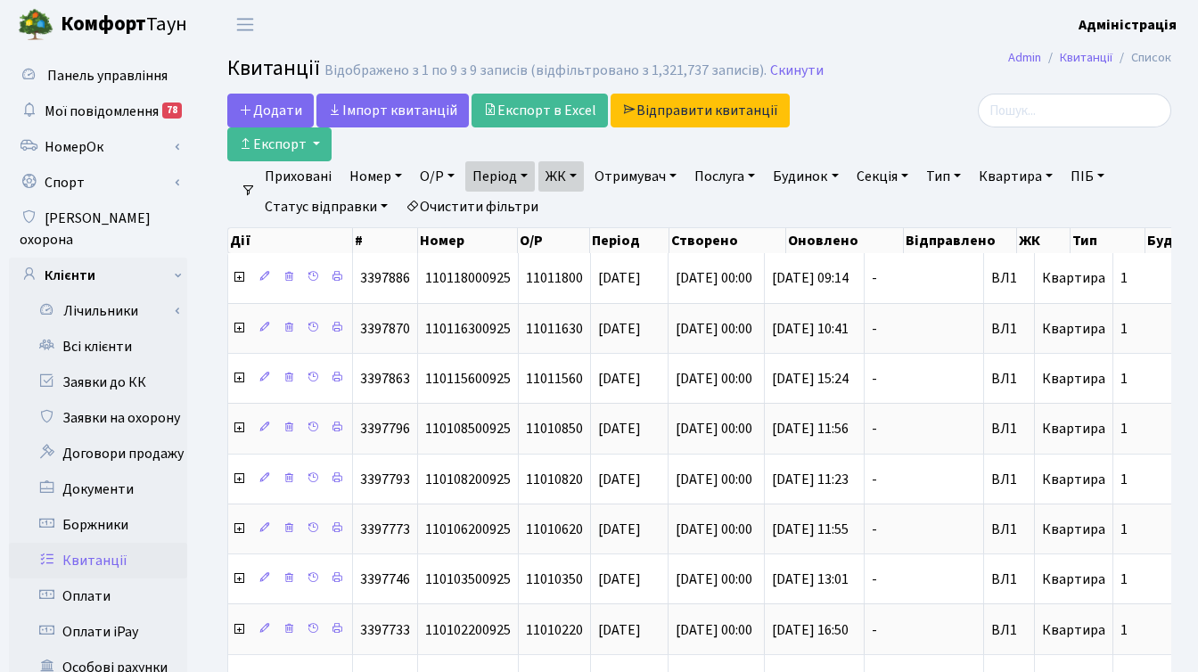
click at [930, 120] on div at bounding box center [1023, 111] width 297 height 34
click at [896, 112] on div at bounding box center [1023, 111] width 297 height 34
click at [991, 86] on h2 "Квитанції Відображено з 1 по 9 з 9 записів (відфільтровано з 1,321,737 записів)…" at bounding box center [699, 71] width 944 height 30
